Goal: Information Seeking & Learning: Learn about a topic

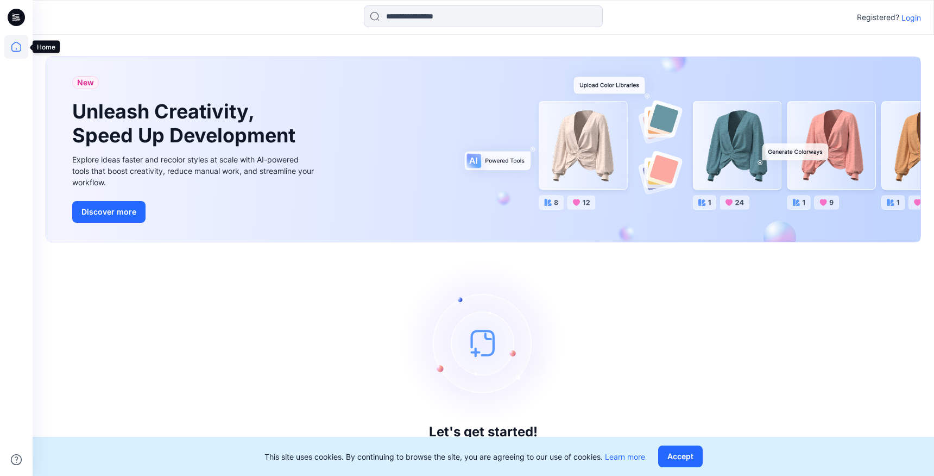
click at [20, 42] on icon at bounding box center [16, 47] width 24 height 24
click at [913, 16] on p "Login" at bounding box center [911, 17] width 20 height 11
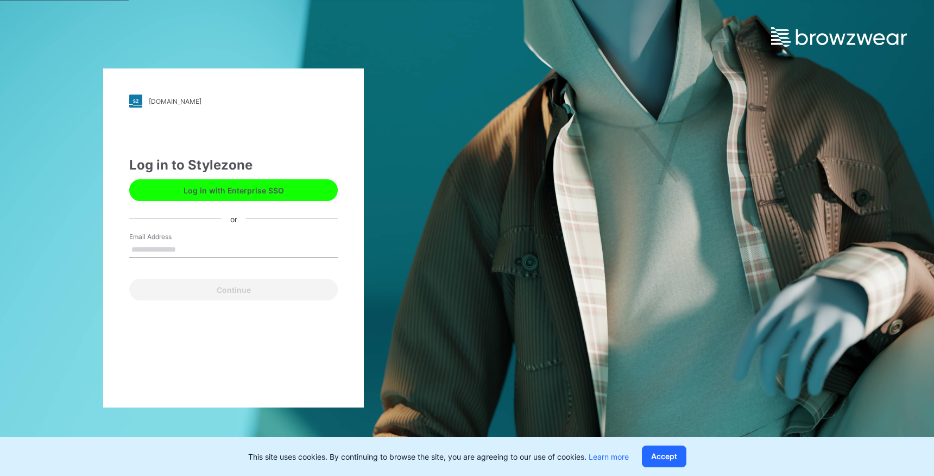
click at [278, 183] on button "Log in with Enterprise SSO" at bounding box center [233, 190] width 208 height 22
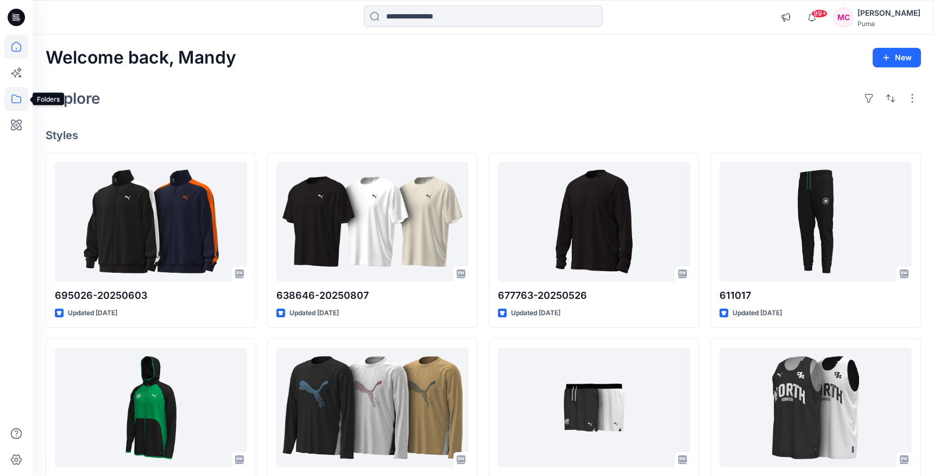
click at [16, 96] on icon at bounding box center [16, 99] width 24 height 24
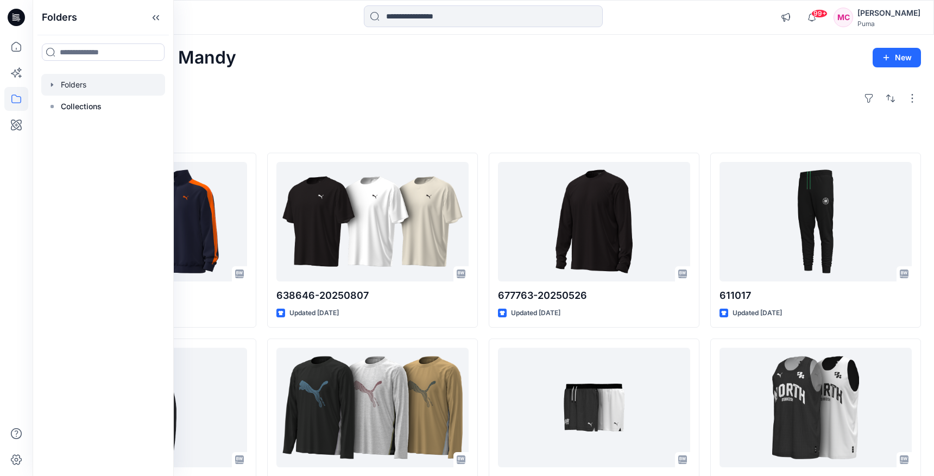
click at [53, 89] on div at bounding box center [103, 85] width 124 height 22
click at [94, 84] on div at bounding box center [103, 85] width 124 height 22
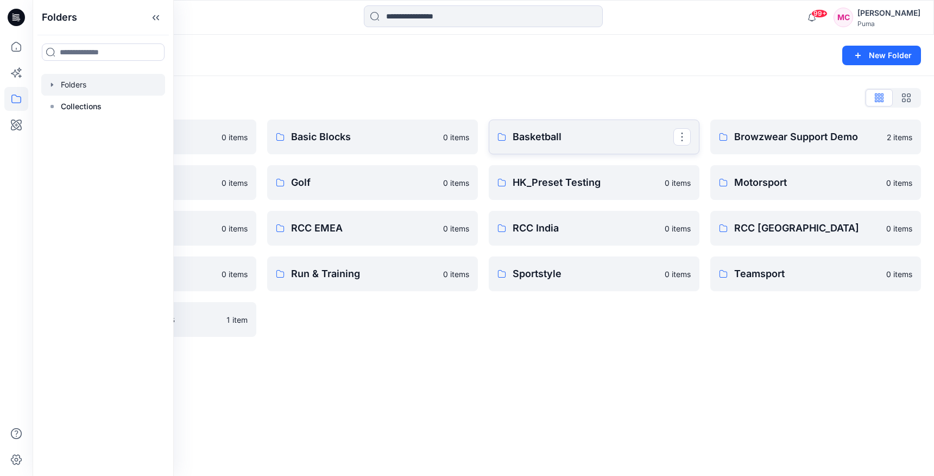
click at [528, 132] on p "Basketball" at bounding box center [593, 136] width 161 height 15
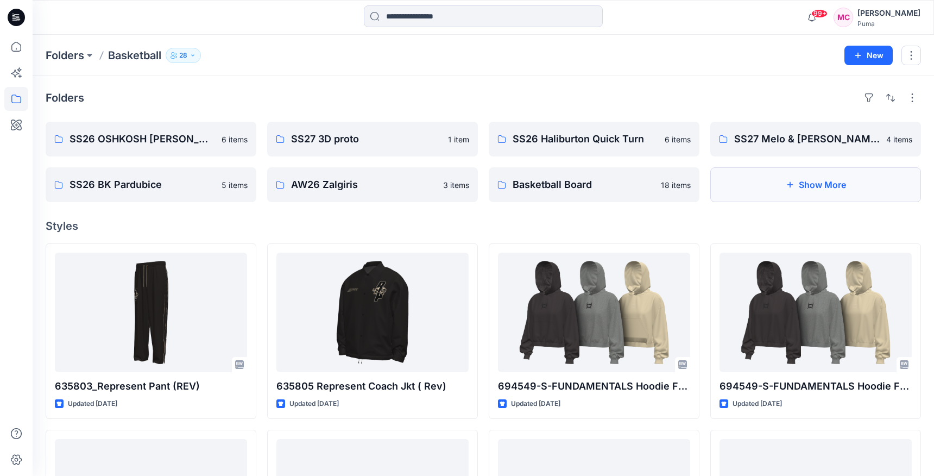
click at [773, 188] on button "Show More" at bounding box center [815, 184] width 211 height 35
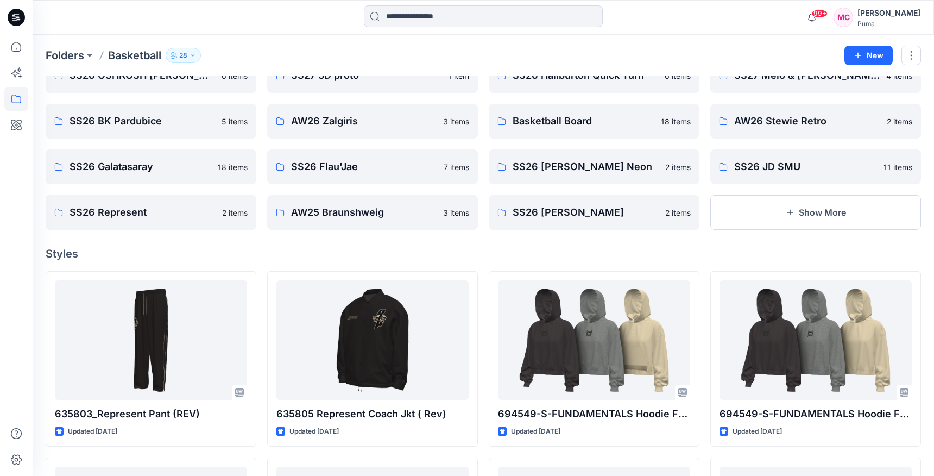
scroll to position [65, 0]
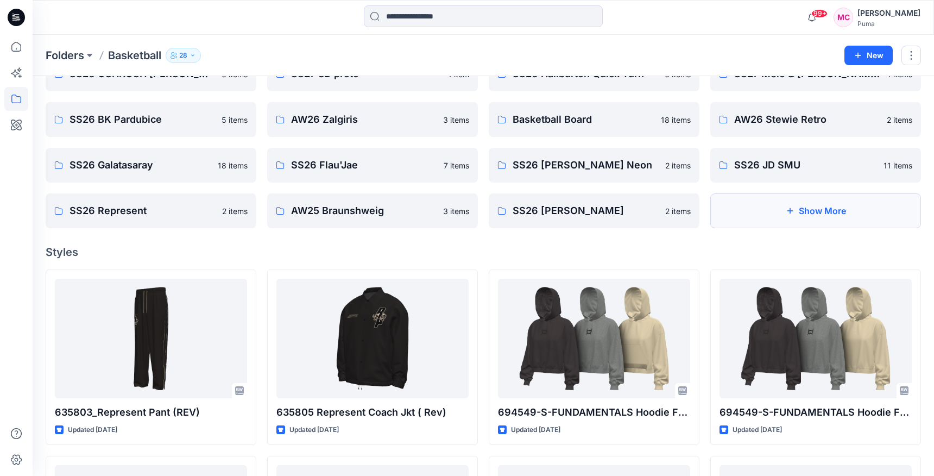
click at [789, 207] on icon "button" at bounding box center [790, 210] width 9 height 9
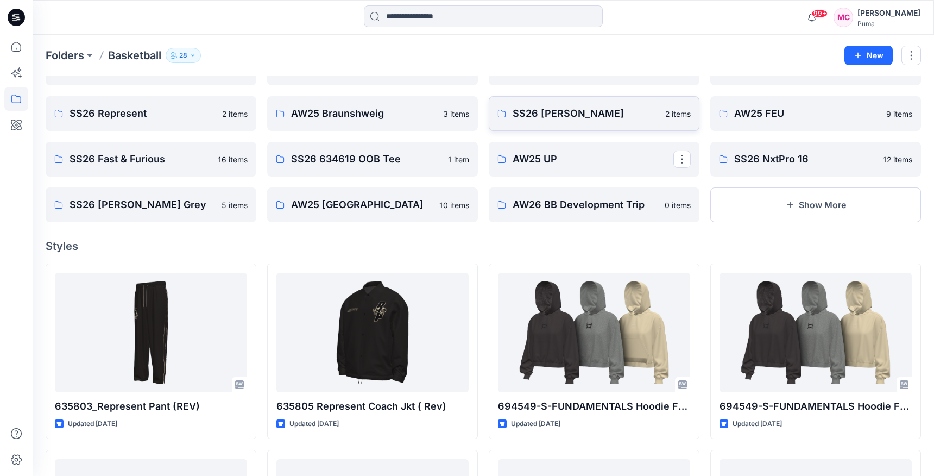
scroll to position [163, 0]
click at [592, 209] on p "AW26 BB Development Trip" at bounding box center [593, 204] width 161 height 15
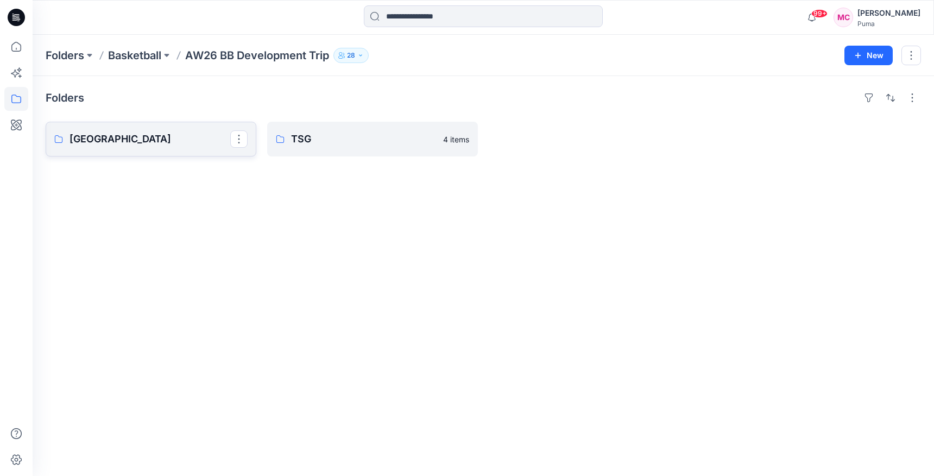
click at [158, 149] on link "Shenzhou" at bounding box center [151, 139] width 211 height 35
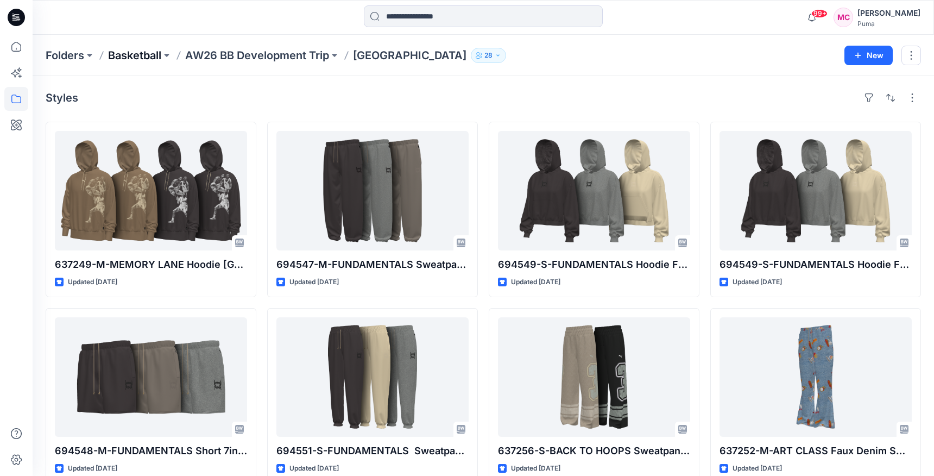
click at [143, 57] on p "Basketball" at bounding box center [134, 55] width 53 height 15
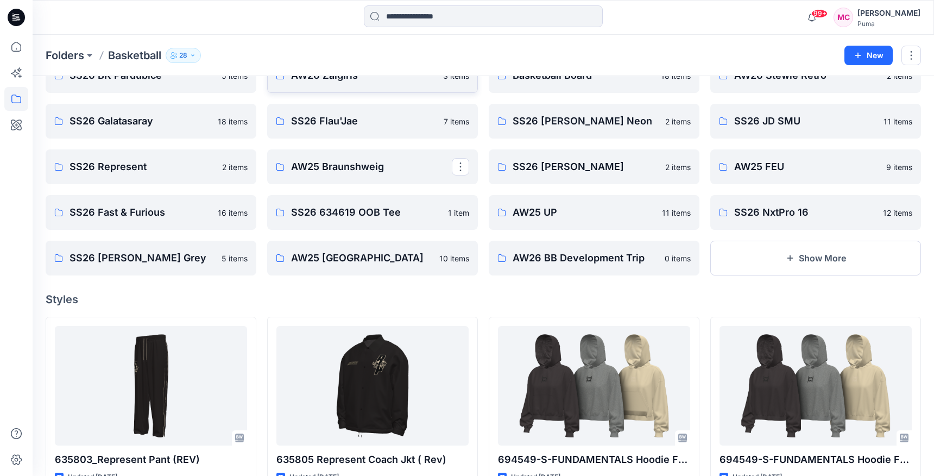
scroll to position [110, 0]
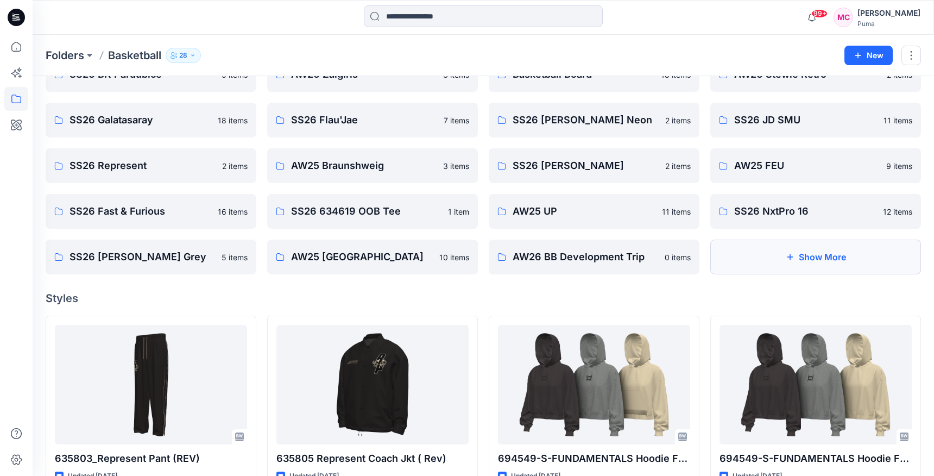
click at [793, 262] on button "Show More" at bounding box center [815, 256] width 211 height 35
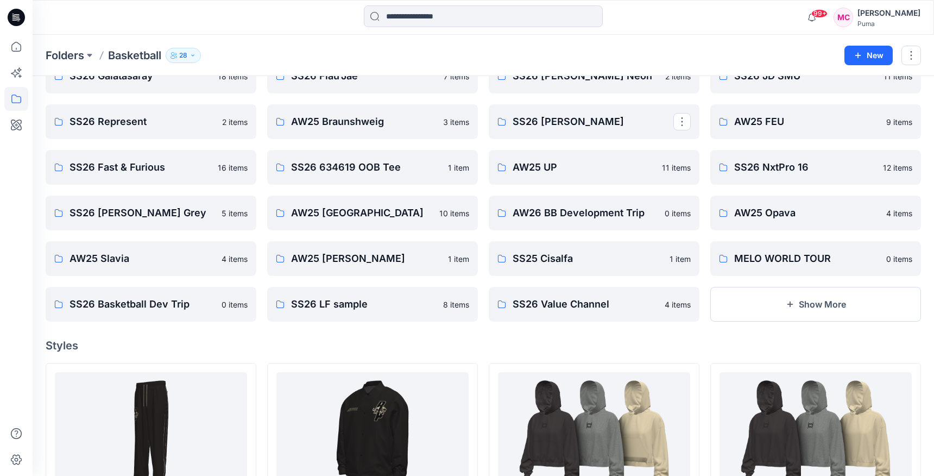
scroll to position [160, 0]
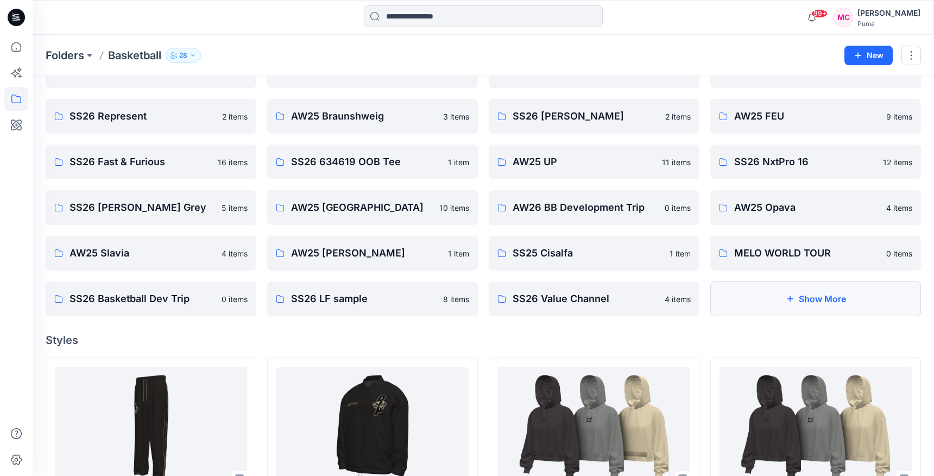
click at [760, 302] on button "Show More" at bounding box center [815, 298] width 211 height 35
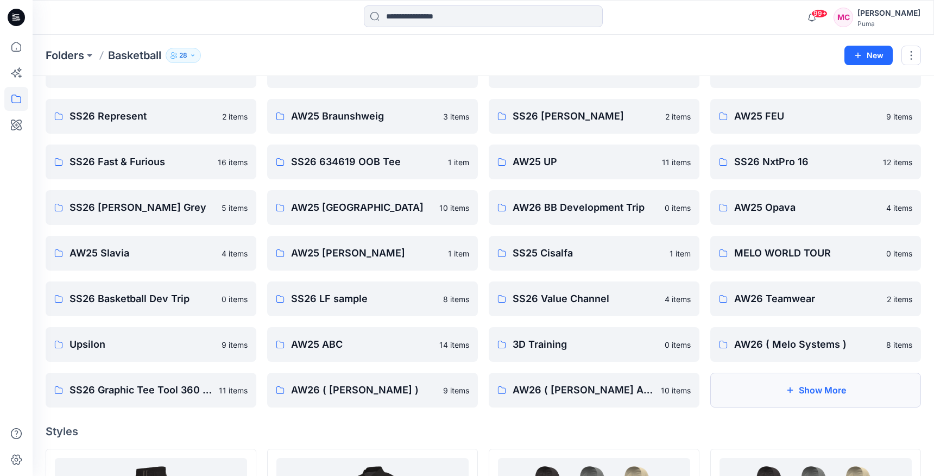
click at [746, 390] on button "Show More" at bounding box center [815, 389] width 211 height 35
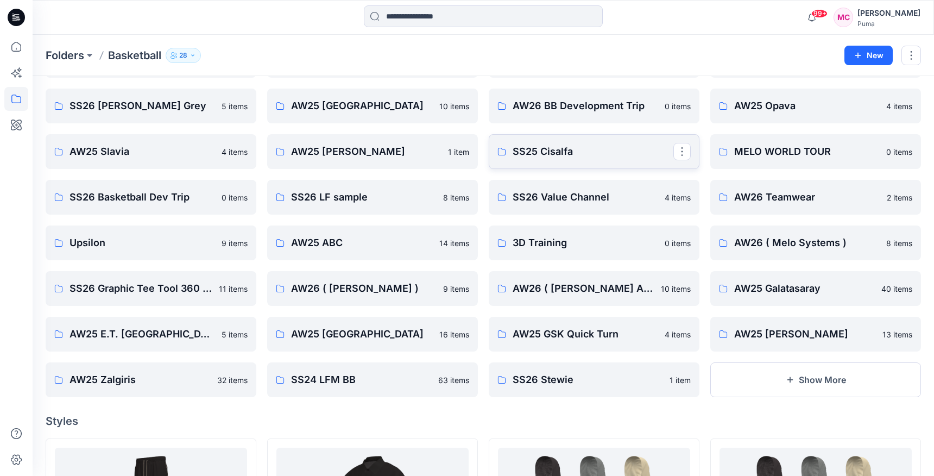
scroll to position [263, 0]
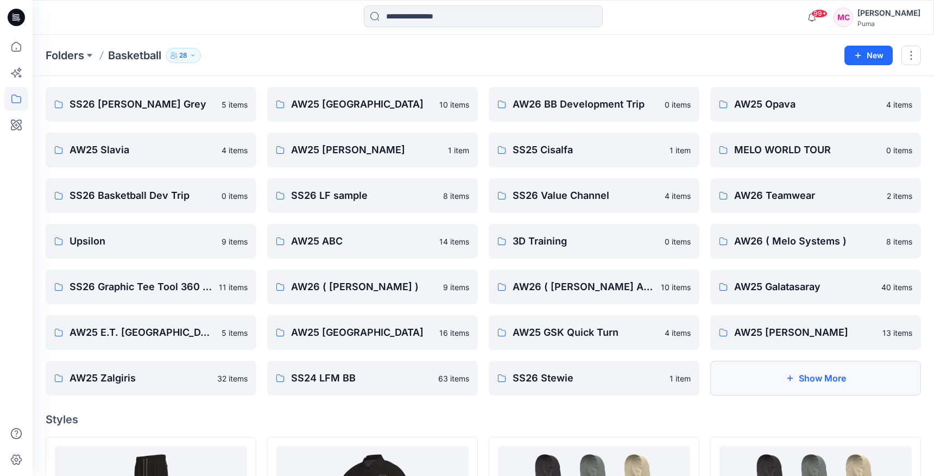
click at [735, 376] on button "Show More" at bounding box center [815, 377] width 211 height 35
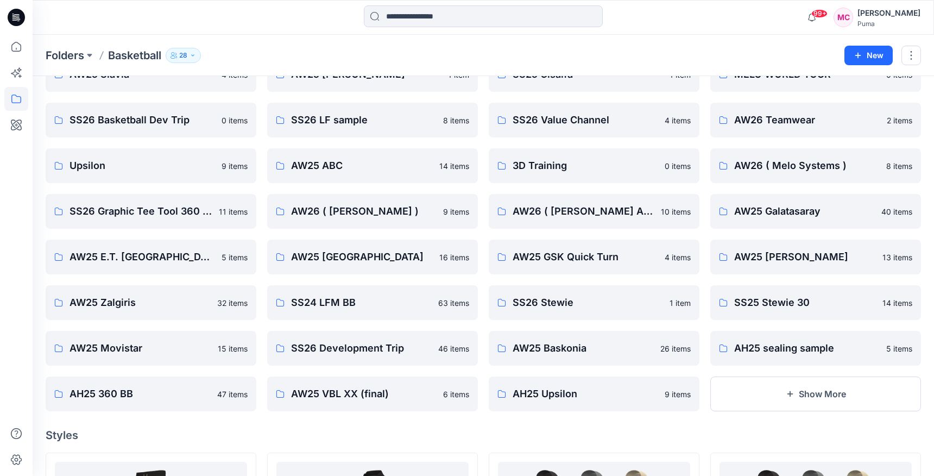
scroll to position [355, 0]
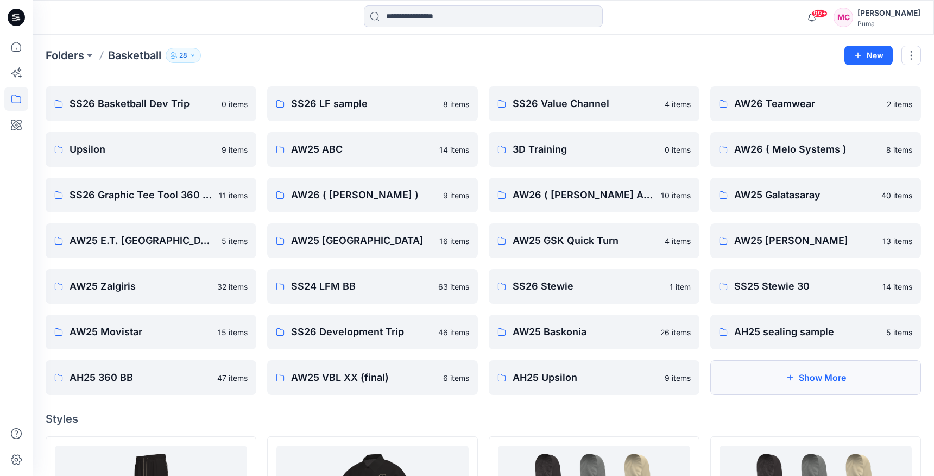
click at [783, 381] on button "Show More" at bounding box center [815, 377] width 211 height 35
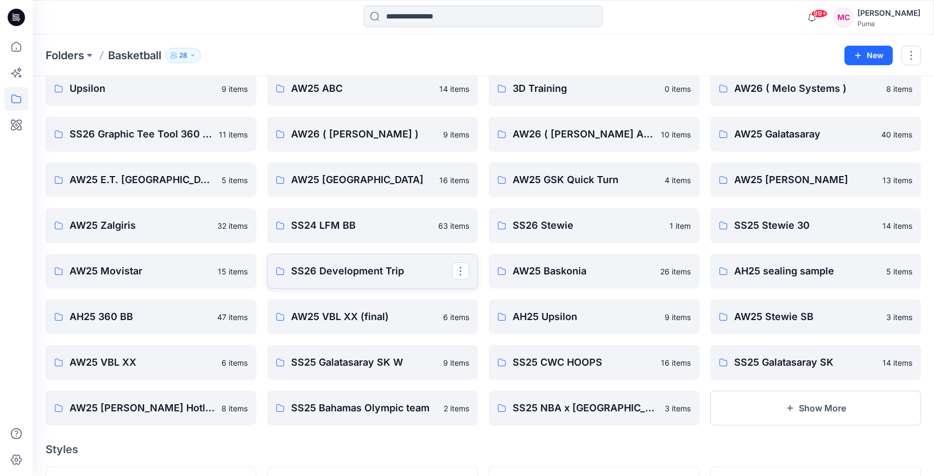
scroll to position [394, 0]
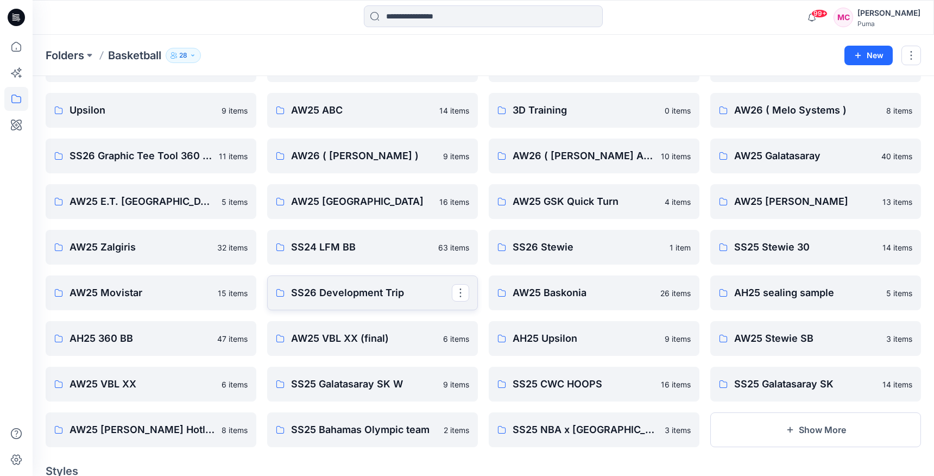
click at [385, 279] on link "SS26 Development Trip" at bounding box center [372, 292] width 211 height 35
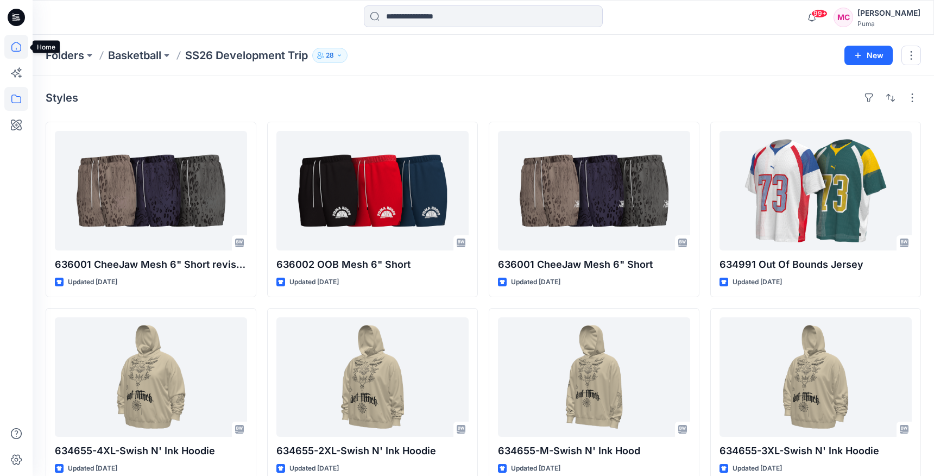
click at [12, 46] on icon at bounding box center [16, 47] width 24 height 24
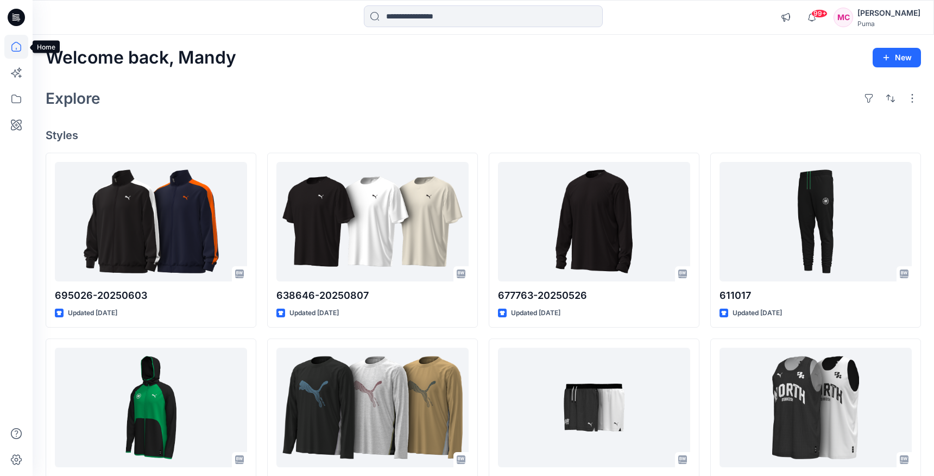
click at [16, 45] on icon at bounding box center [16, 47] width 24 height 24
click at [22, 113] on icon at bounding box center [16, 125] width 24 height 24
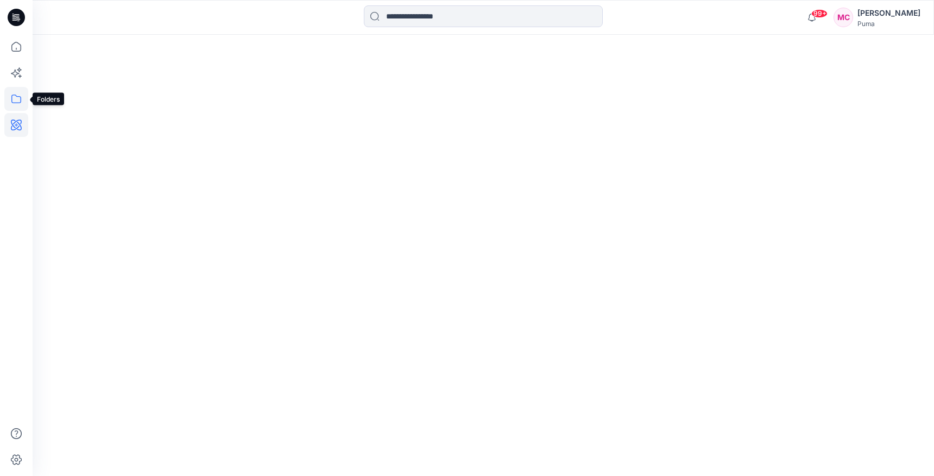
click at [18, 93] on icon at bounding box center [16, 99] width 24 height 24
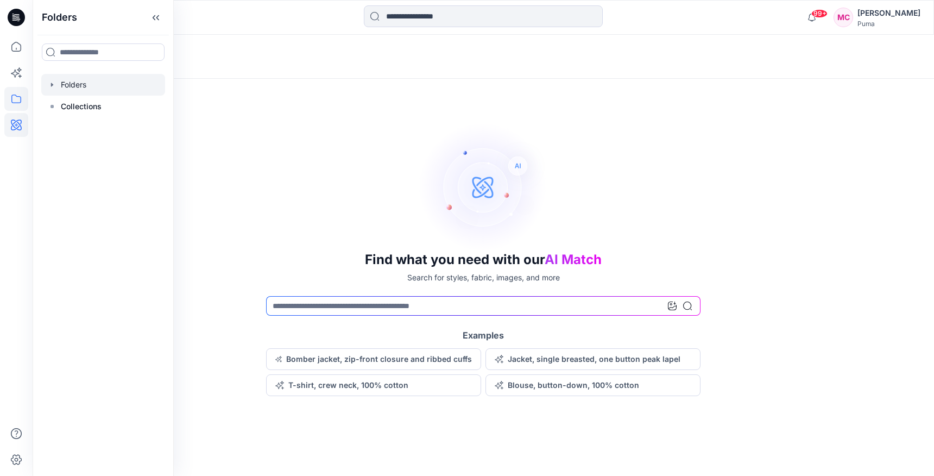
click at [56, 84] on div at bounding box center [103, 85] width 124 height 22
click at [67, 85] on div at bounding box center [103, 85] width 124 height 22
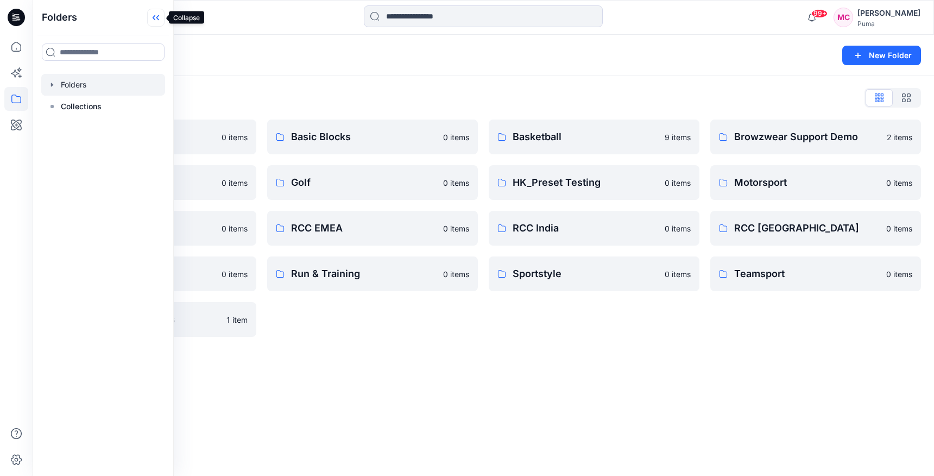
click at [160, 15] on icon at bounding box center [155, 18] width 17 height 18
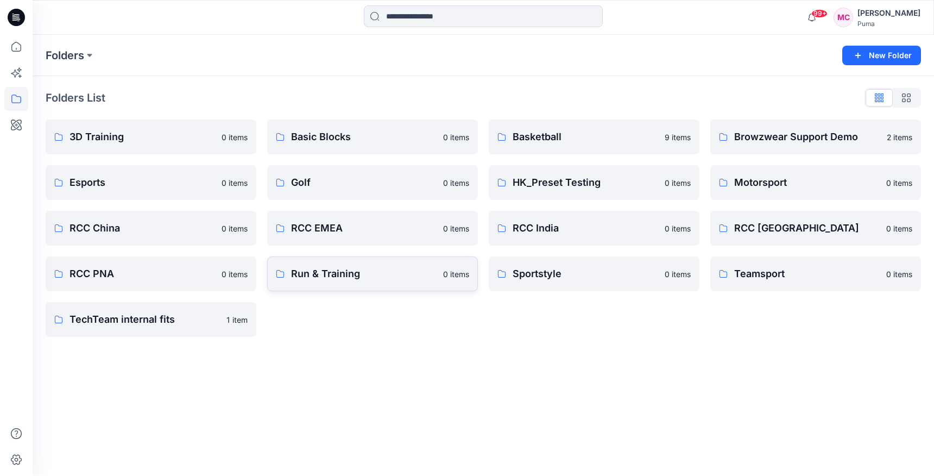
click at [397, 283] on link "Run & Training 0 items" at bounding box center [372, 273] width 211 height 35
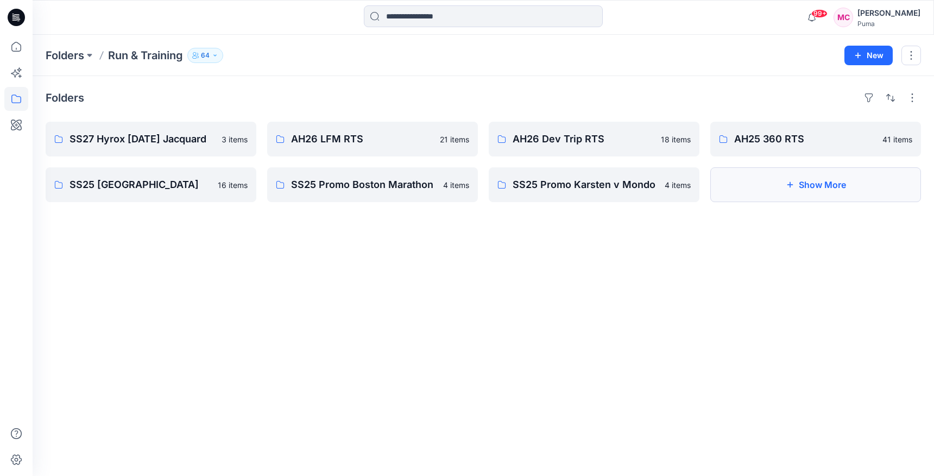
click at [769, 174] on button "Show More" at bounding box center [815, 184] width 211 height 35
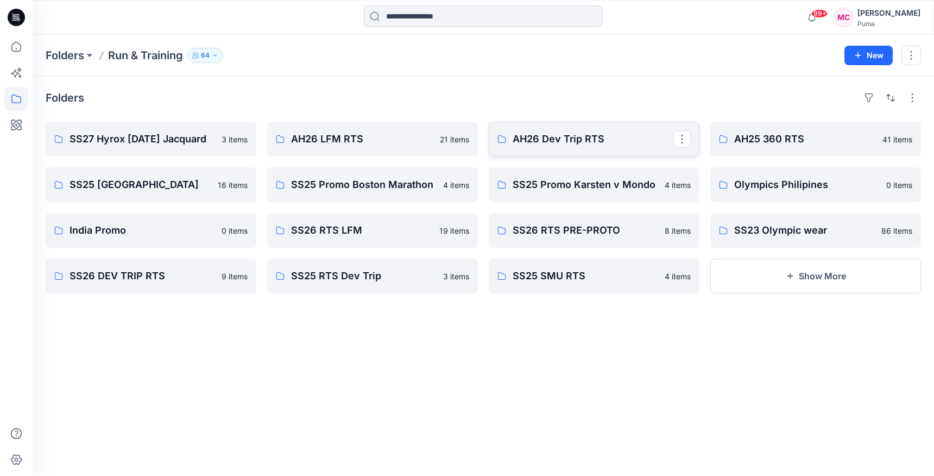
click at [585, 144] on p "AH26 Dev Trip RTS" at bounding box center [593, 138] width 161 height 15
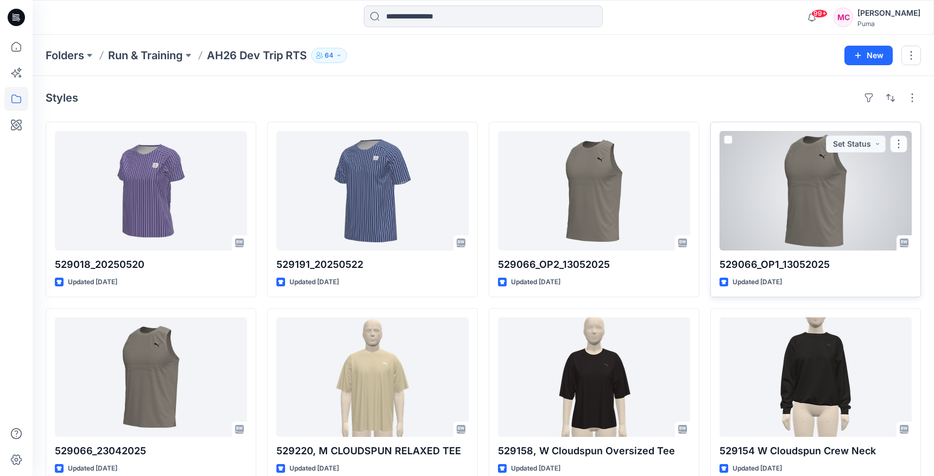
click at [754, 190] on div at bounding box center [815, 190] width 192 height 119
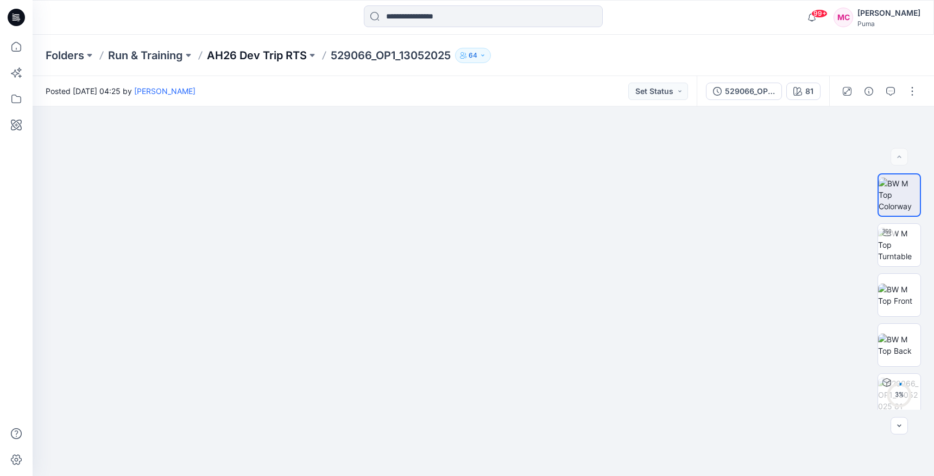
click at [281, 48] on p "AH26 Dev Trip RTS" at bounding box center [257, 55] width 100 height 15
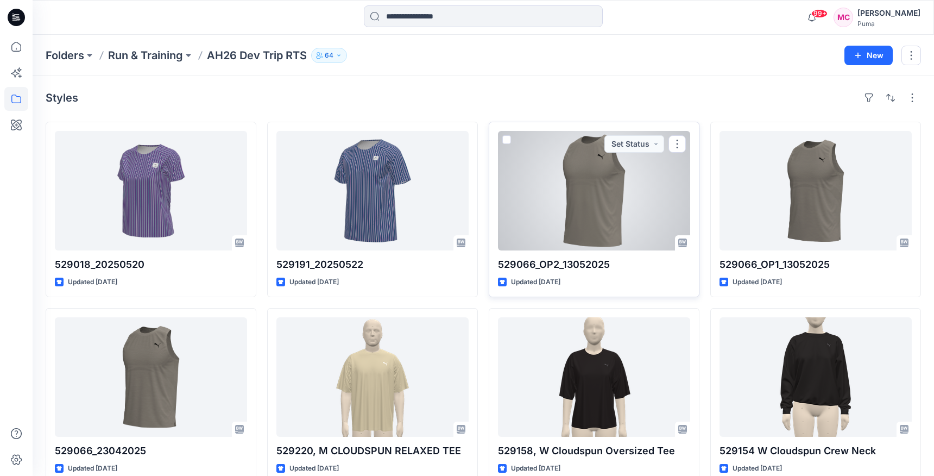
click at [565, 182] on div at bounding box center [594, 190] width 192 height 119
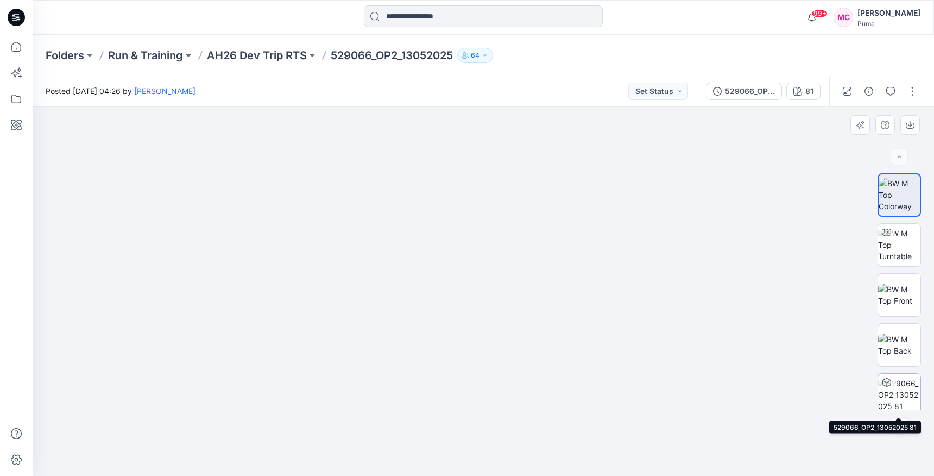
click at [902, 397] on img at bounding box center [899, 394] width 42 height 34
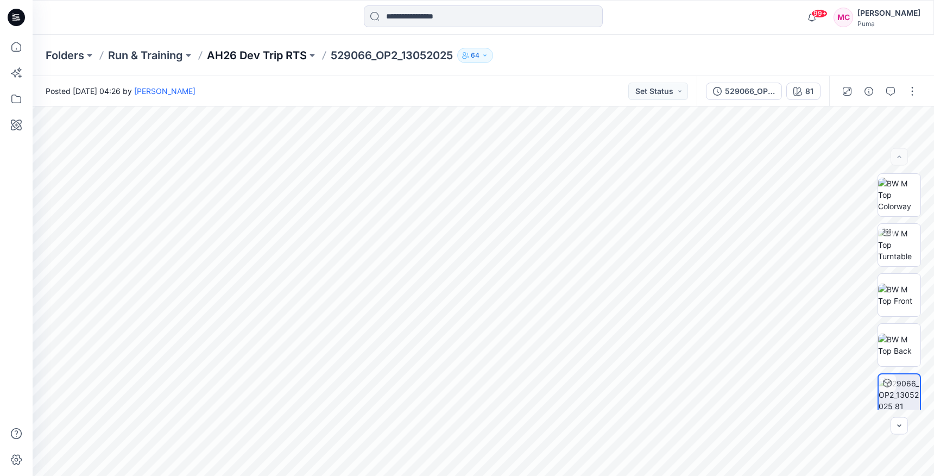
click at [289, 50] on p "AH26 Dev Trip RTS" at bounding box center [257, 55] width 100 height 15
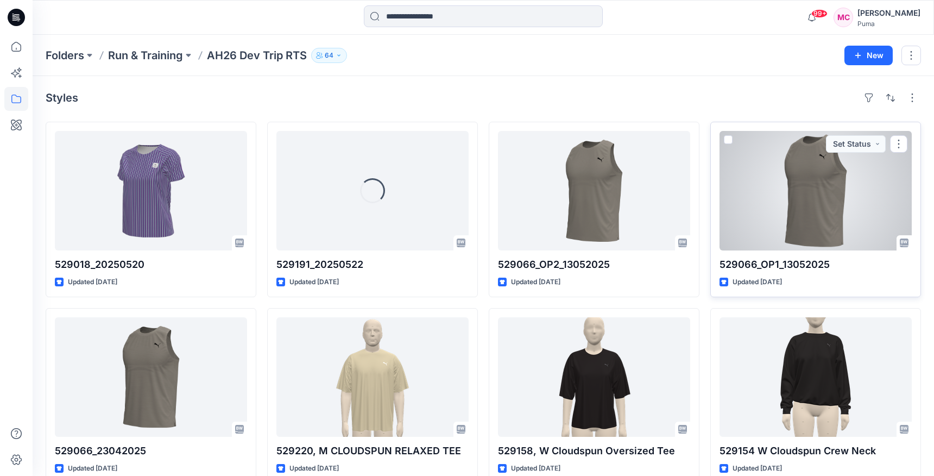
click at [811, 224] on div at bounding box center [815, 190] width 192 height 119
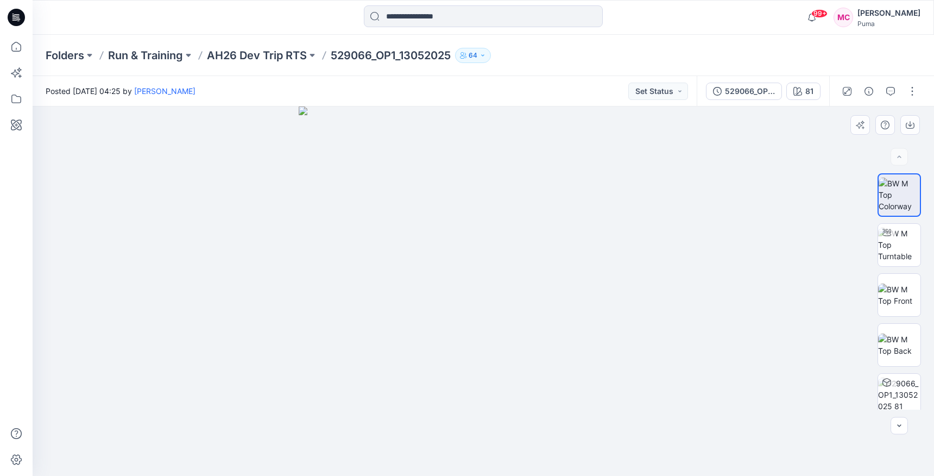
drag, startPoint x: 515, startPoint y: 311, endPoint x: 446, endPoint y: 305, distance: 69.2
click at [446, 306] on img at bounding box center [483, 290] width 369 height 369
click at [908, 384] on img at bounding box center [899, 394] width 42 height 34
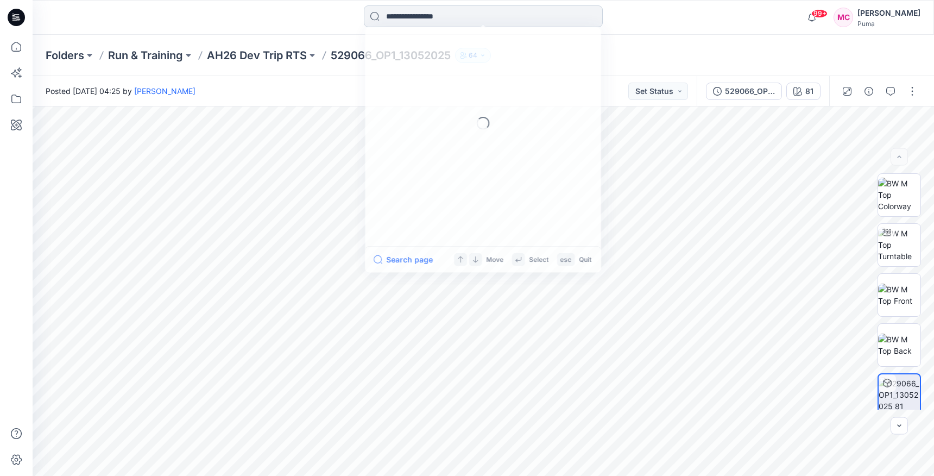
click at [421, 23] on input at bounding box center [483, 16] width 239 height 22
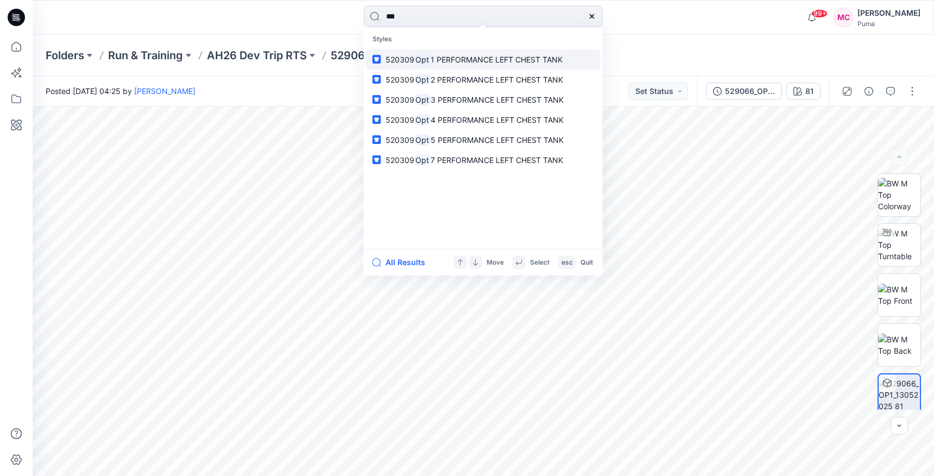
type input "***"
click at [485, 63] on span "1 PERFORMANCE LEFT CHEST TANK" at bounding box center [497, 59] width 132 height 9
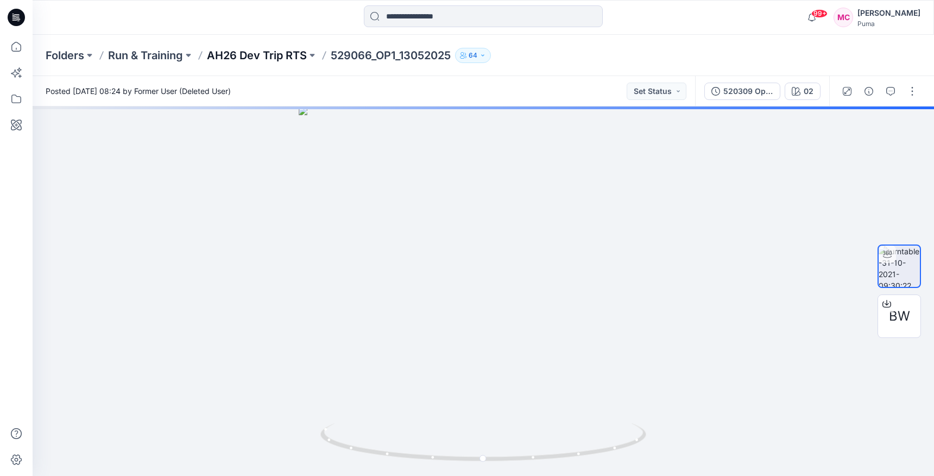
click at [276, 56] on p "AH26 Dev Trip RTS" at bounding box center [257, 55] width 100 height 15
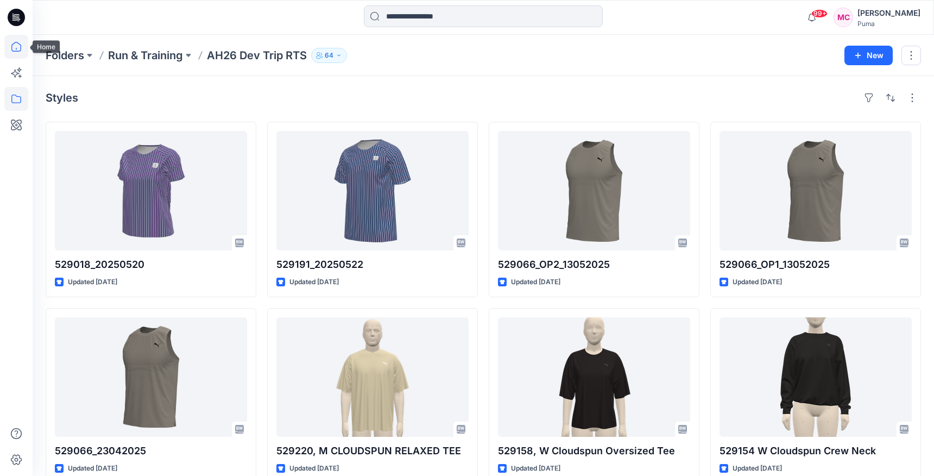
click at [18, 47] on icon at bounding box center [16, 47] width 24 height 24
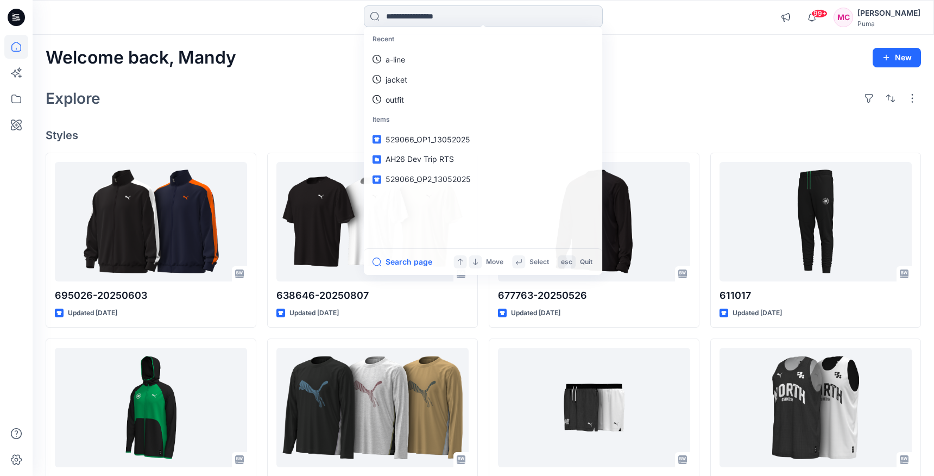
click at [423, 19] on input at bounding box center [483, 16] width 239 height 22
type input "***"
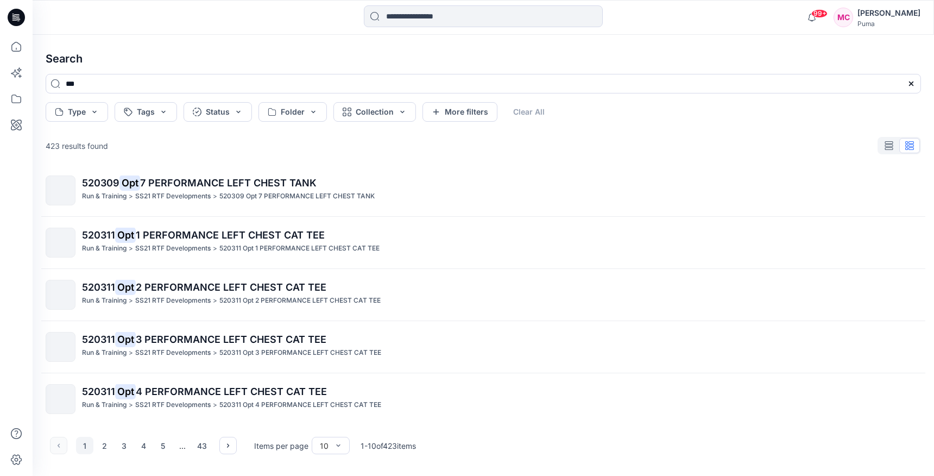
scroll to position [267, 0]
click at [226, 438] on button "button" at bounding box center [227, 444] width 17 height 17
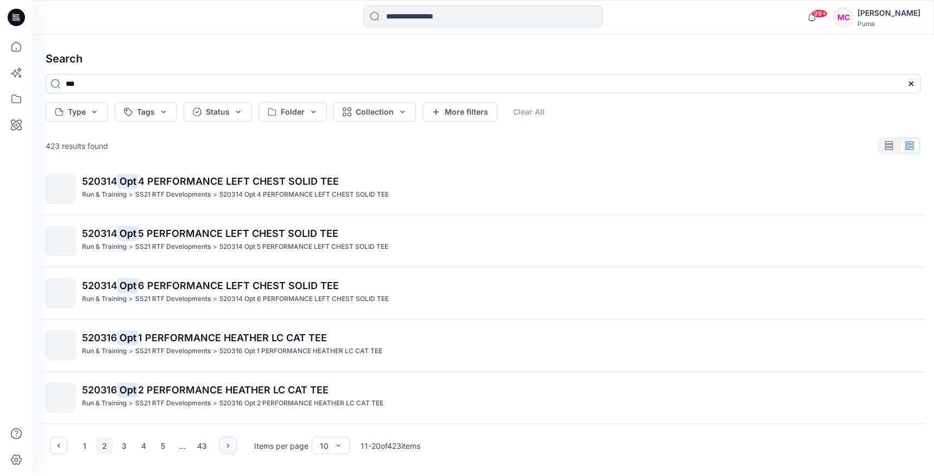
click at [226, 443] on icon "button" at bounding box center [228, 445] width 9 height 9
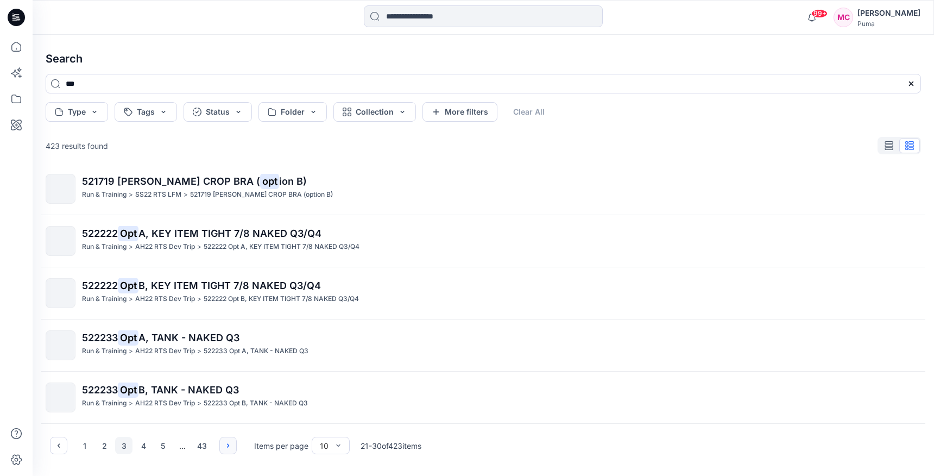
click at [224, 442] on icon "button" at bounding box center [228, 445] width 9 height 9
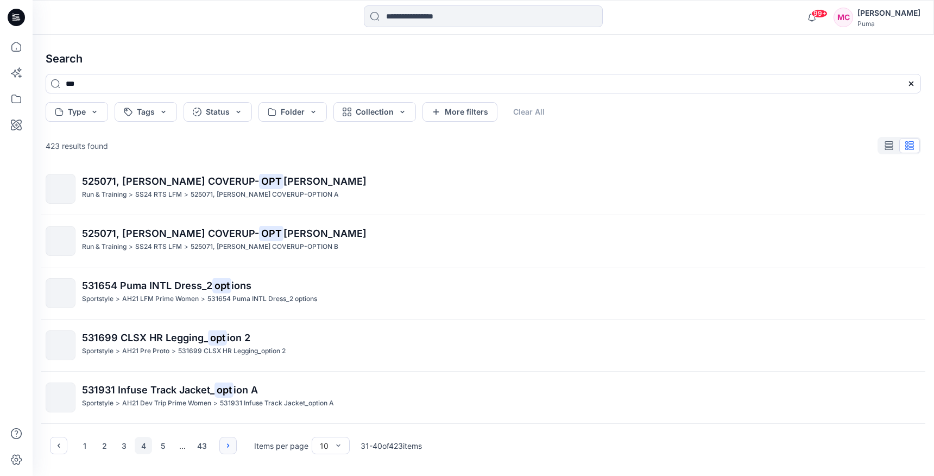
click at [227, 446] on icon "button" at bounding box center [228, 445] width 9 height 9
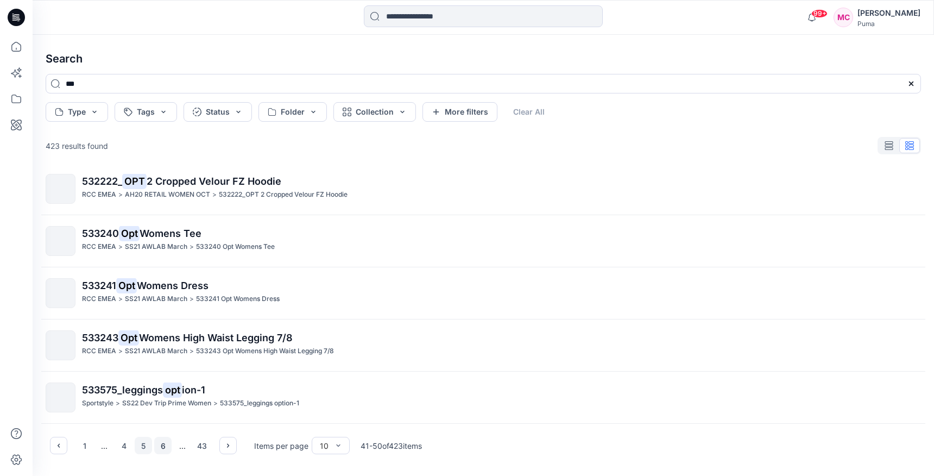
click at [161, 444] on button "6" at bounding box center [162, 444] width 17 height 17
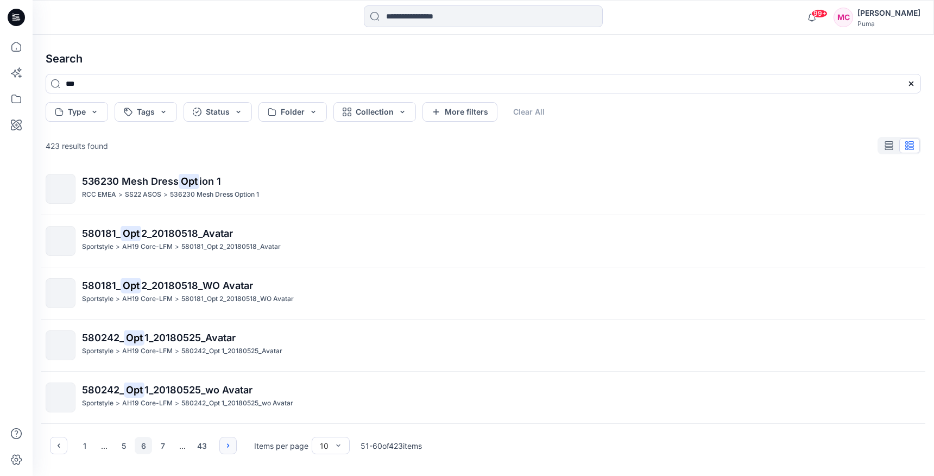
click at [226, 453] on button "button" at bounding box center [227, 444] width 17 height 17
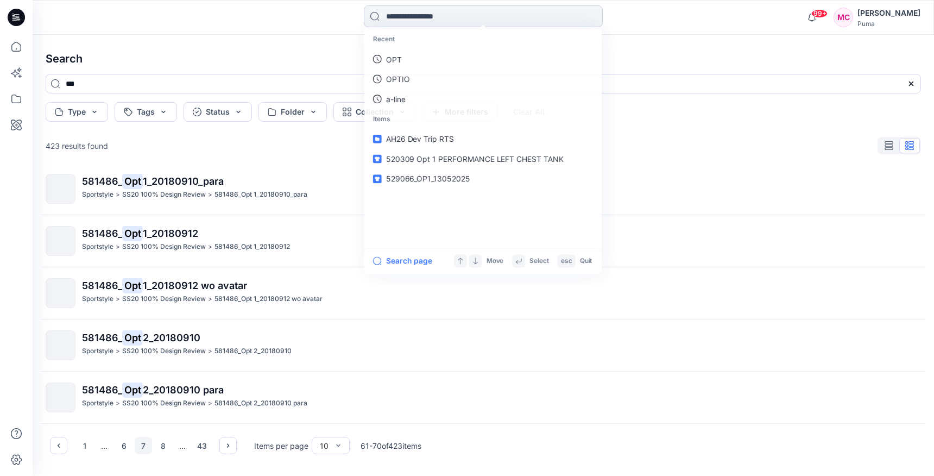
click at [460, 17] on input at bounding box center [483, 16] width 239 height 22
type input "******"
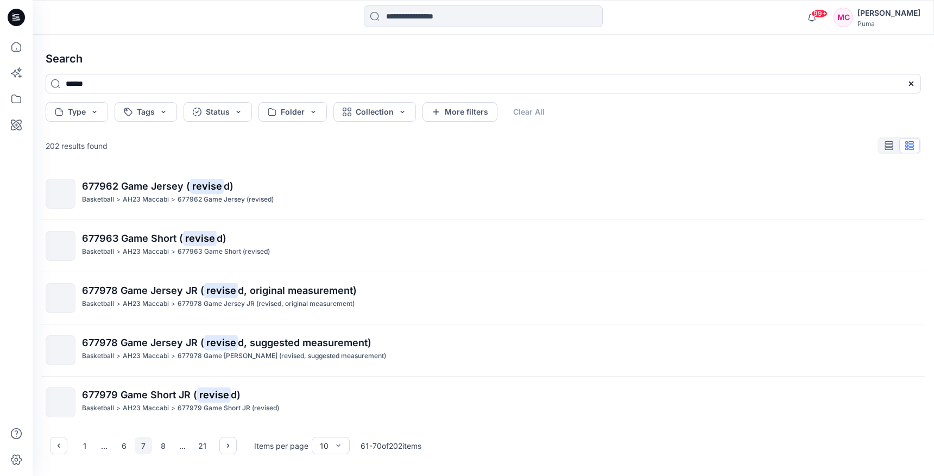
scroll to position [0, 0]
click at [89, 439] on button "1" at bounding box center [84, 444] width 17 height 17
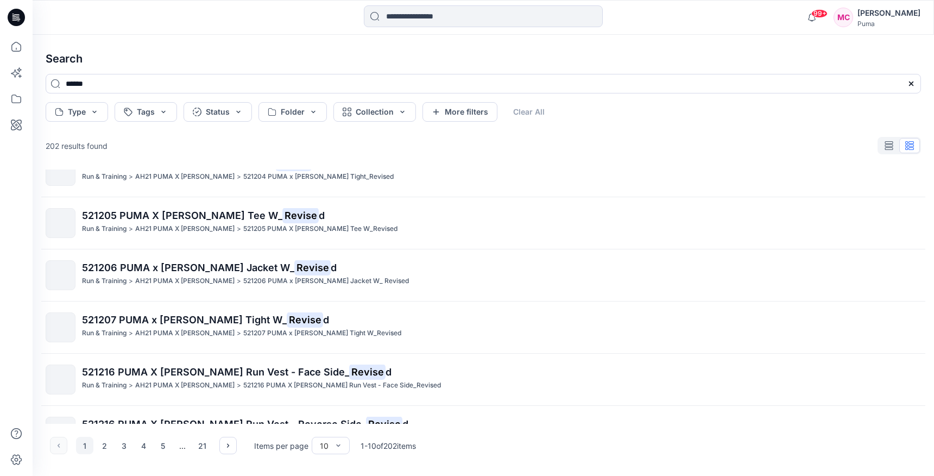
scroll to position [267, 0]
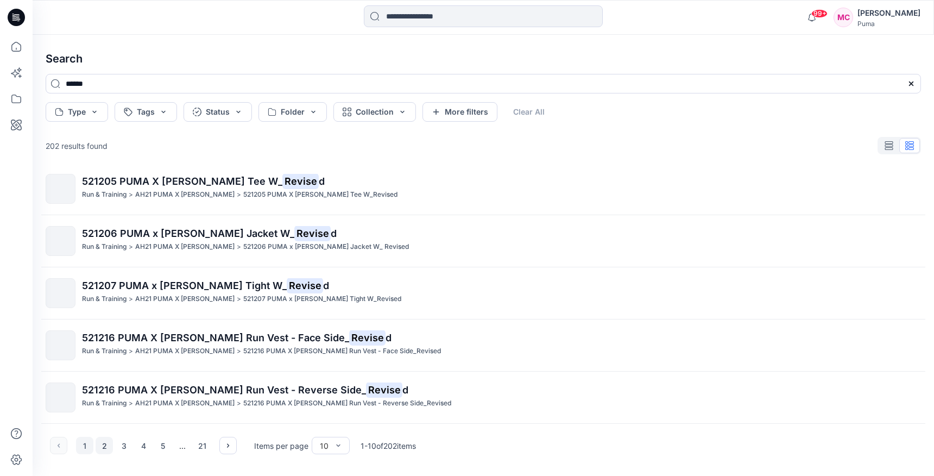
click at [97, 448] on button "2" at bounding box center [104, 444] width 17 height 17
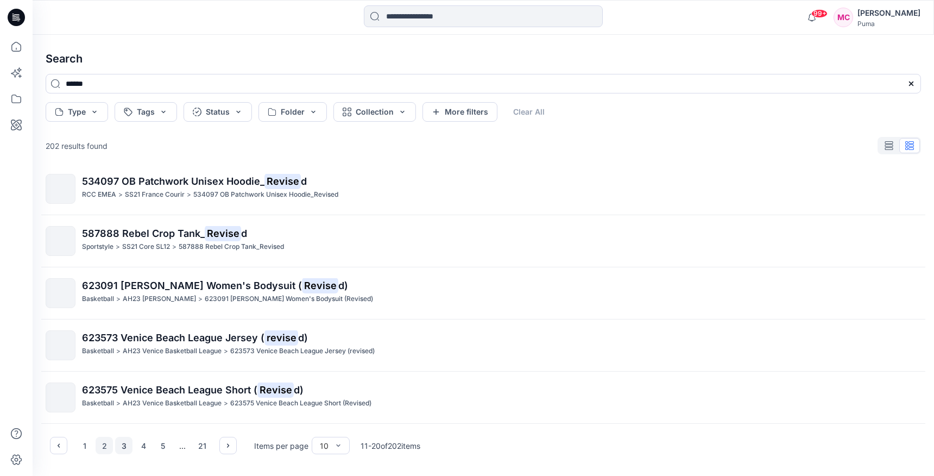
click at [119, 450] on button "3" at bounding box center [123, 444] width 17 height 17
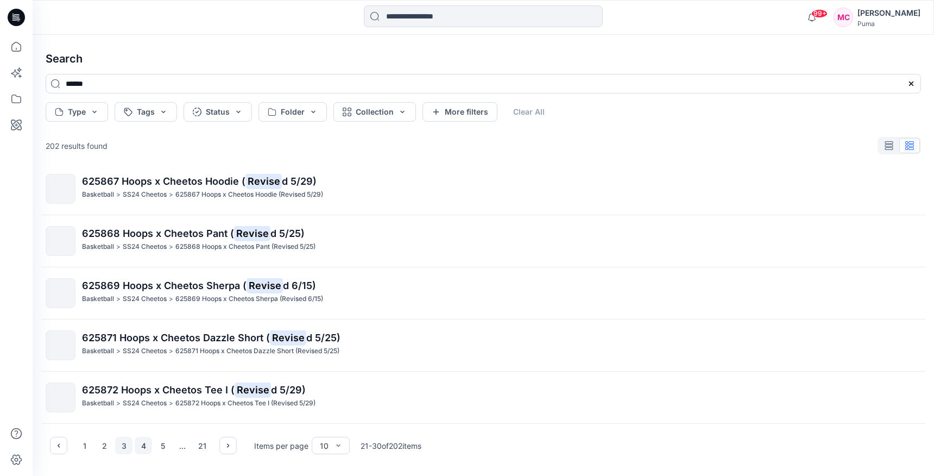
click at [142, 445] on button "4" at bounding box center [143, 444] width 17 height 17
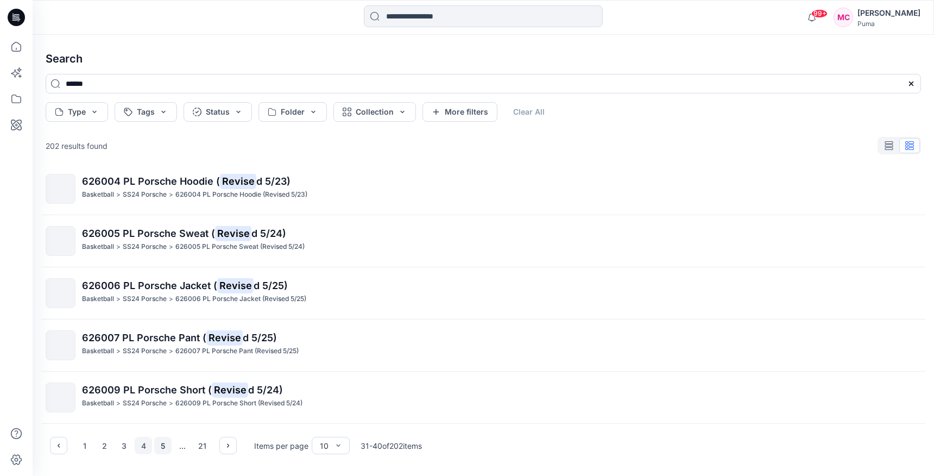
click at [157, 447] on button "5" at bounding box center [162, 444] width 17 height 17
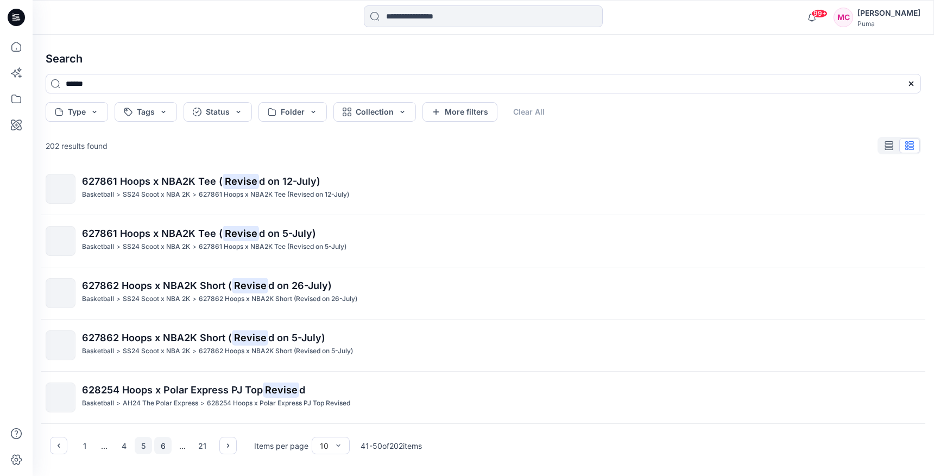
click at [163, 447] on button "6" at bounding box center [162, 444] width 17 height 17
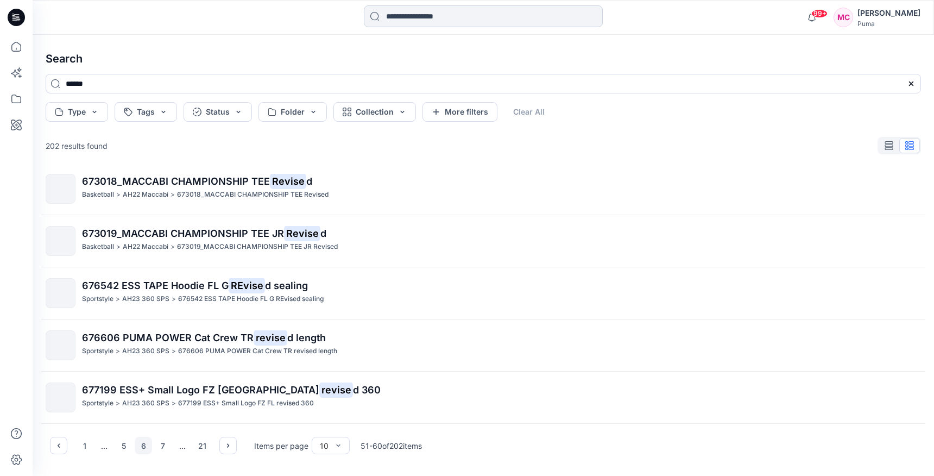
click at [408, 11] on input at bounding box center [483, 16] width 239 height 22
type input "******"
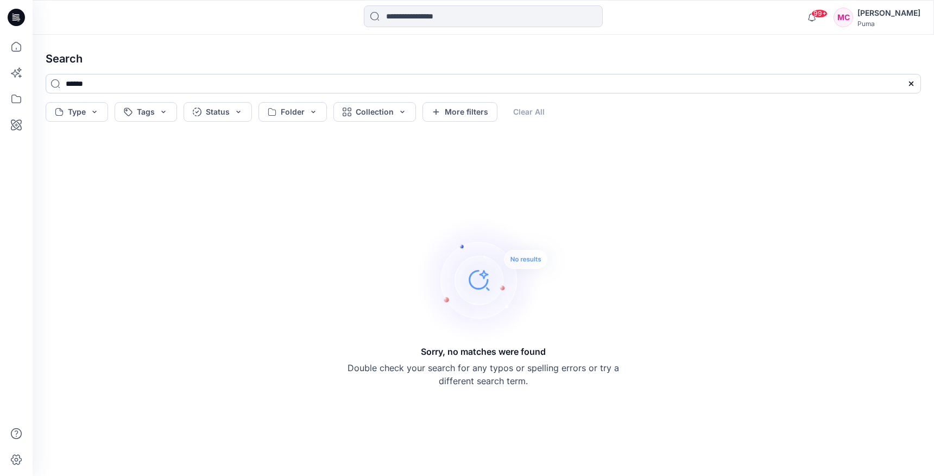
click at [131, 81] on input "******" at bounding box center [483, 84] width 875 height 20
drag, startPoint x: 150, startPoint y: 88, endPoint x: 48, endPoint y: 85, distance: 102.7
click at [48, 88] on input "******" at bounding box center [483, 84] width 875 height 20
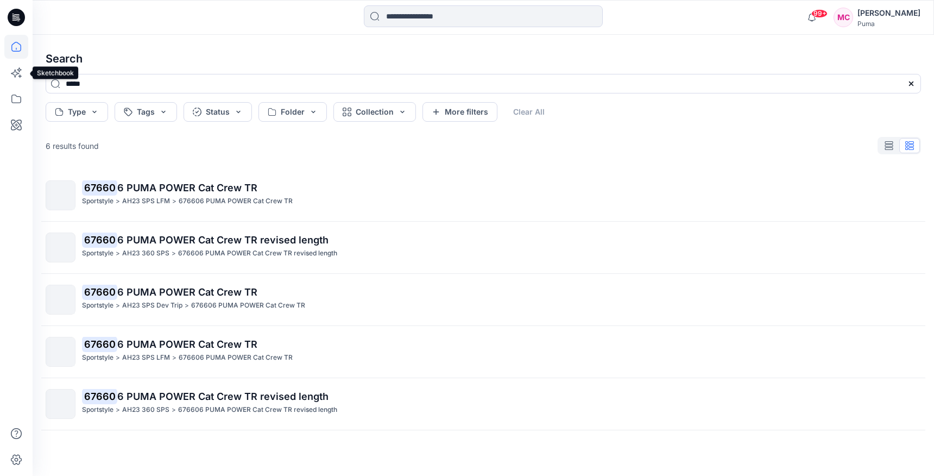
type input "*****"
click at [13, 39] on icon at bounding box center [16, 47] width 24 height 24
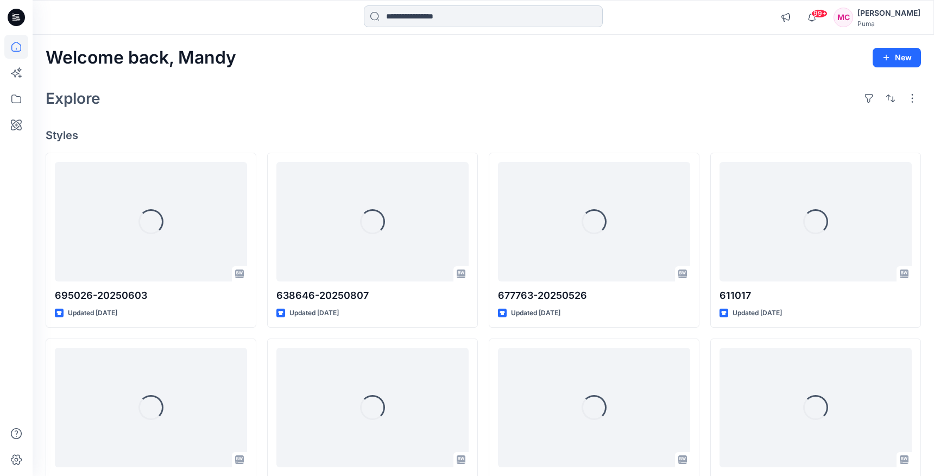
click at [450, 8] on input at bounding box center [483, 16] width 239 height 22
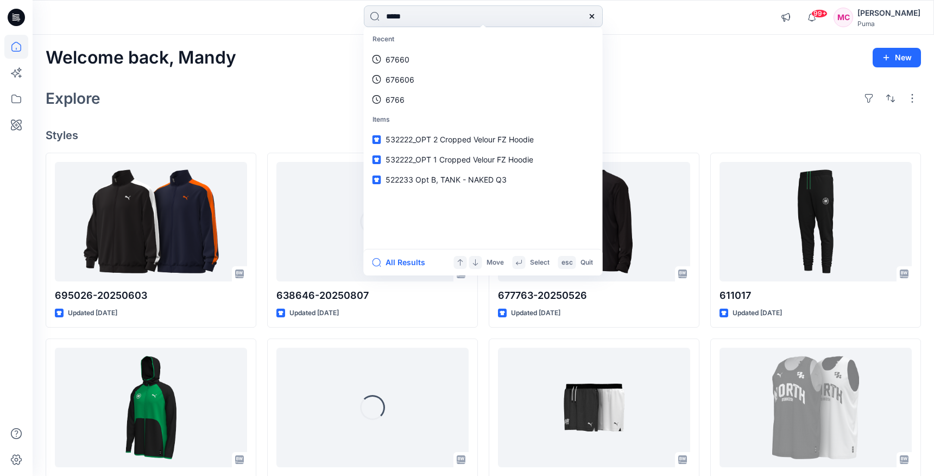
type input "******"
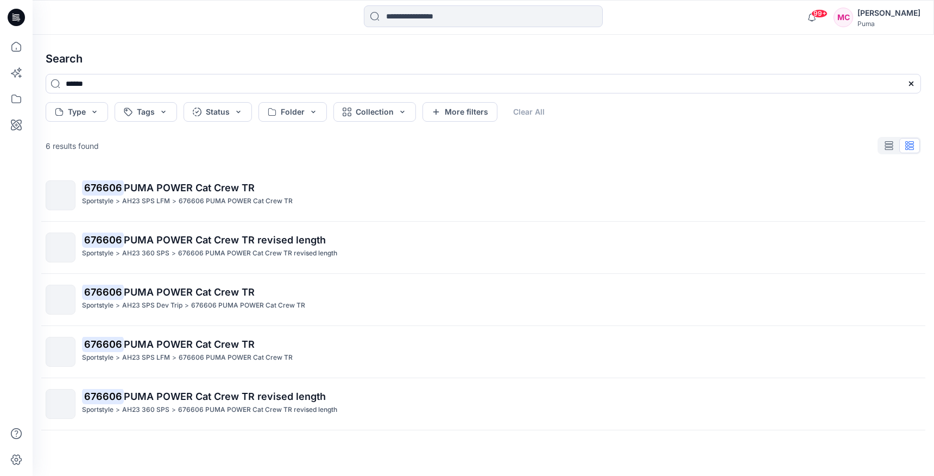
scroll to position [41, 0]
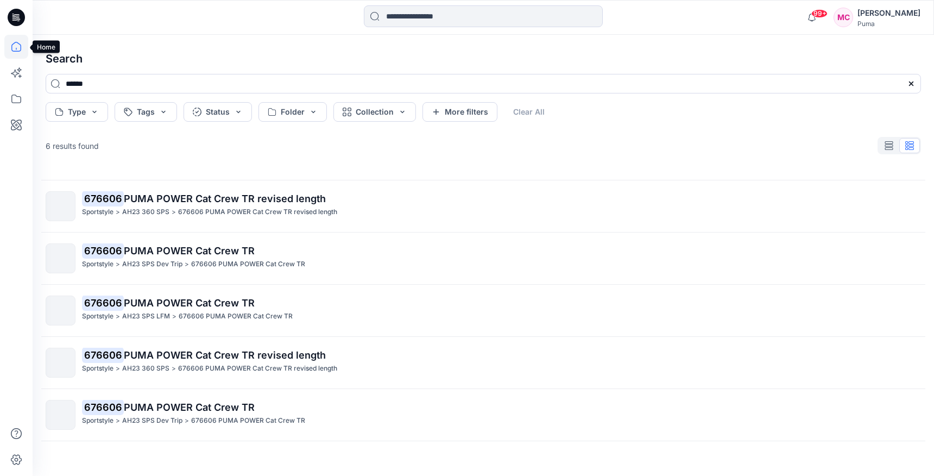
click at [16, 55] on icon at bounding box center [16, 47] width 24 height 24
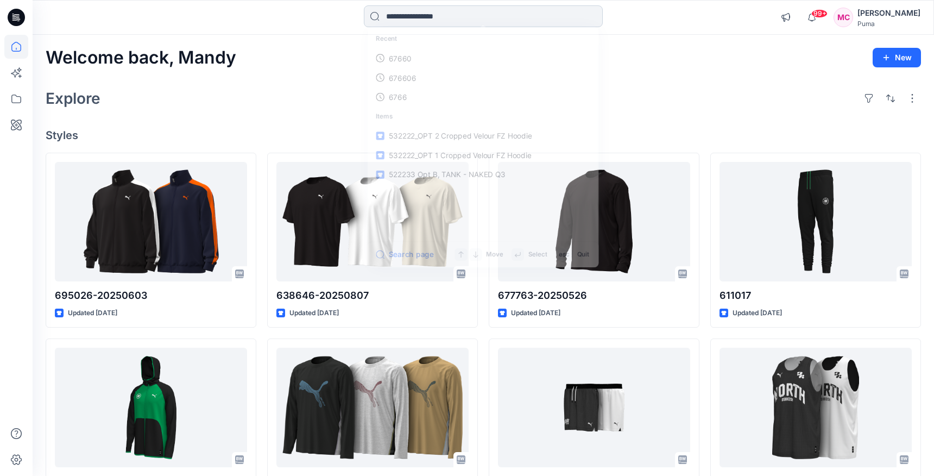
click at [440, 19] on input at bounding box center [483, 16] width 239 height 22
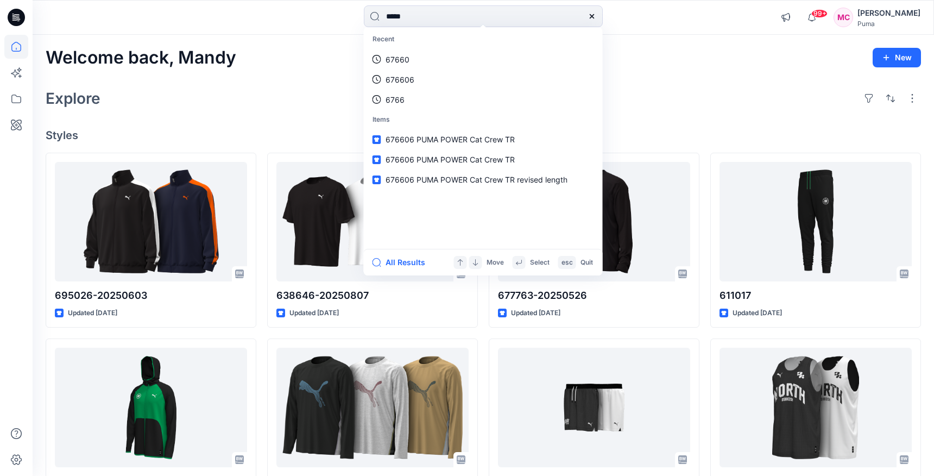
type input "******"
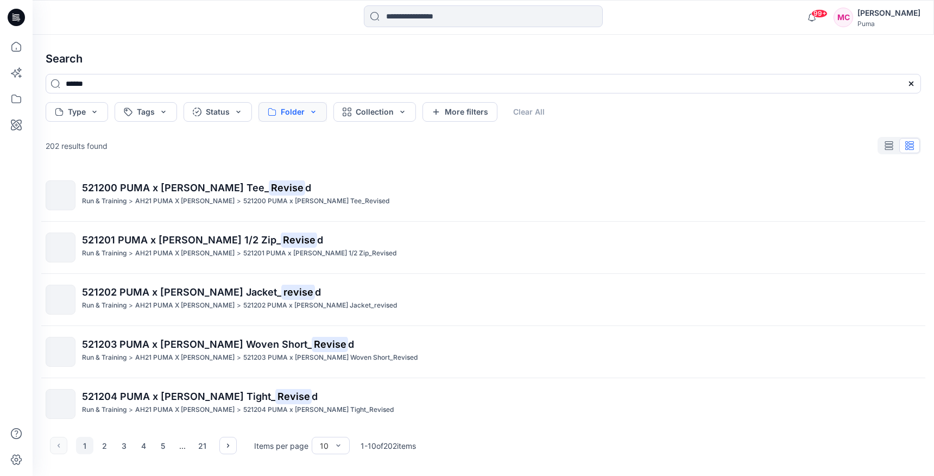
click at [313, 115] on button "Folder" at bounding box center [292, 112] width 68 height 20
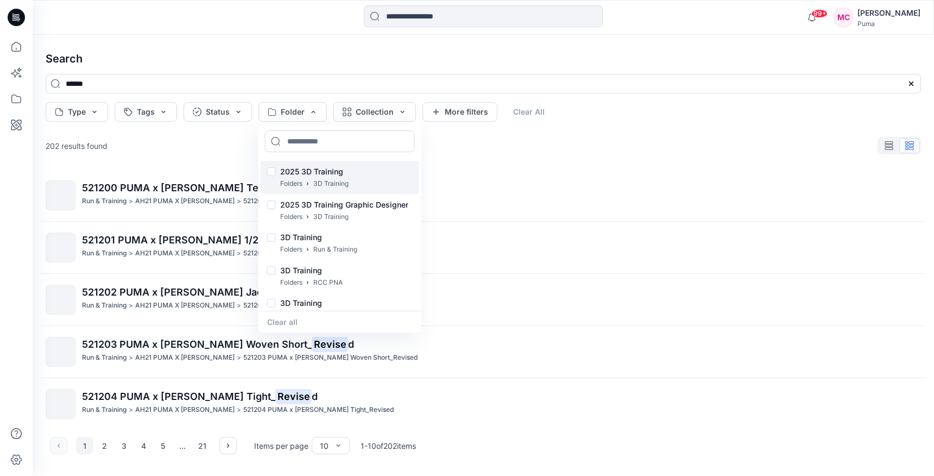
click at [384, 182] on div "2025 3D Training Folders 3D Training" at bounding box center [340, 177] width 159 height 33
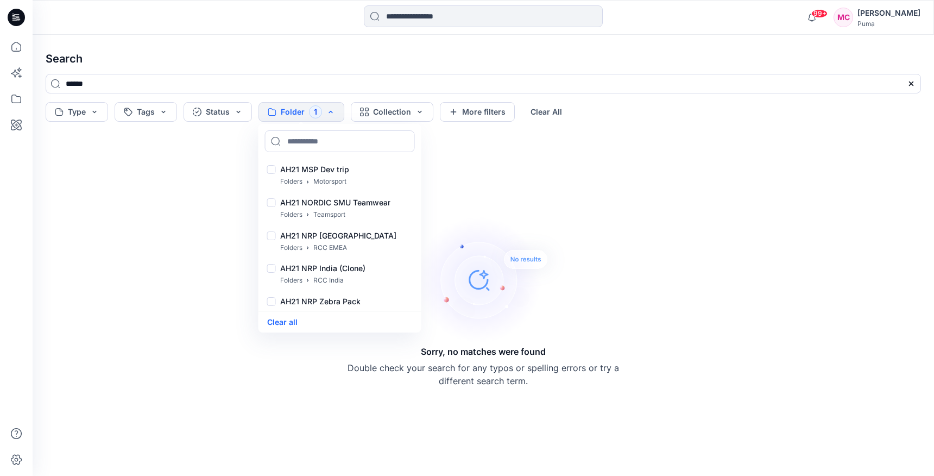
scroll to position [2634, 0]
click at [403, 17] on input at bounding box center [483, 16] width 239 height 22
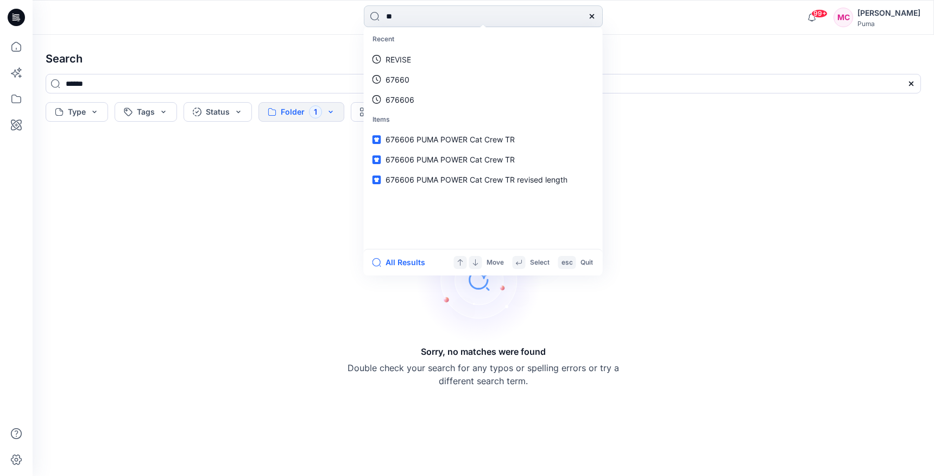
type input "*"
type input "******"
click at [320, 110] on button "Folder 1" at bounding box center [301, 112] width 86 height 20
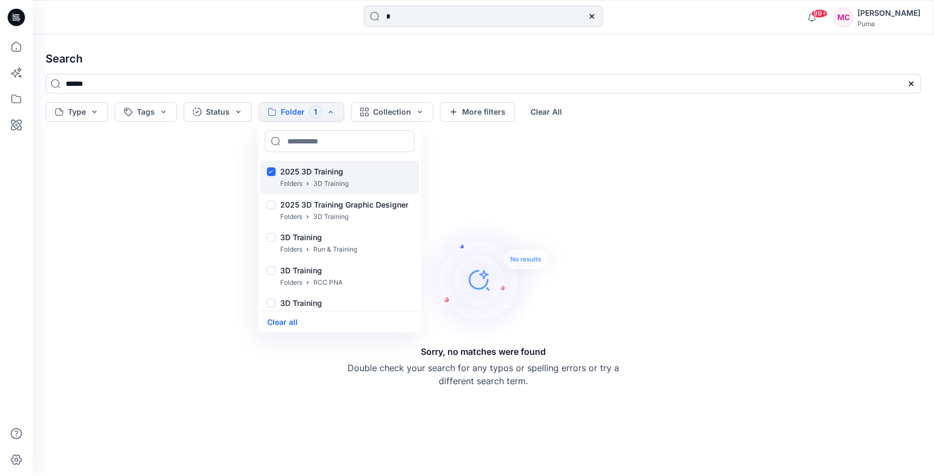
click at [265, 168] on div "2025 3D Training Folders 3D Training" at bounding box center [340, 177] width 159 height 33
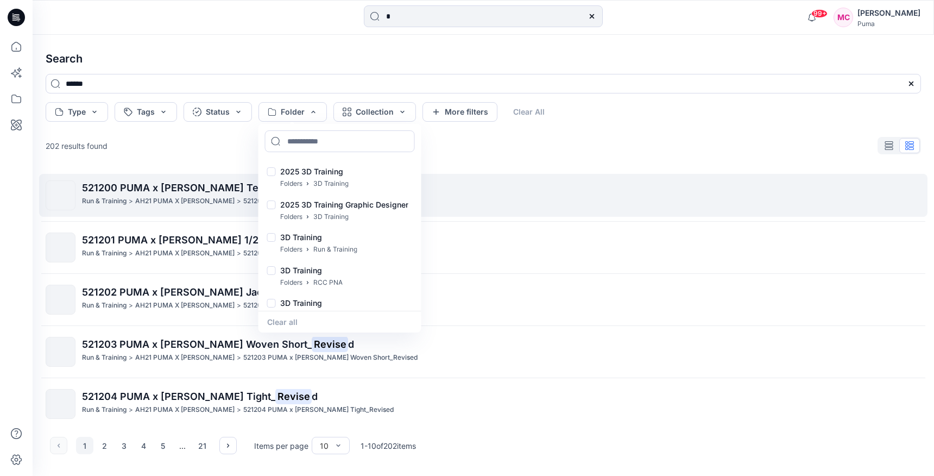
click at [530, 179] on link "521200 PUMA x Helly Hansen LS Tee_ Revise d Run & Training > AH21 PUMA X HELLY …" at bounding box center [483, 195] width 888 height 43
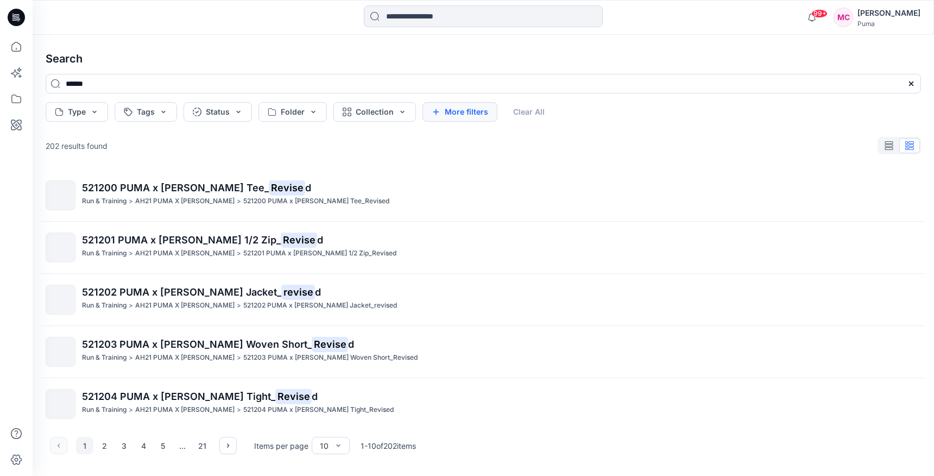
click at [441, 109] on button "More filters" at bounding box center [459, 112] width 75 height 20
click at [491, 111] on button "Created by" at bounding box center [464, 112] width 85 height 20
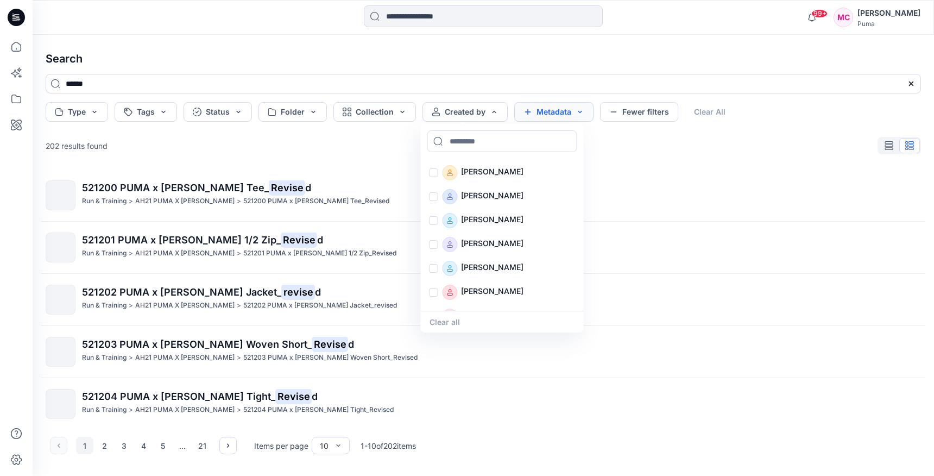
click at [579, 112] on button "Metadata" at bounding box center [553, 112] width 79 height 20
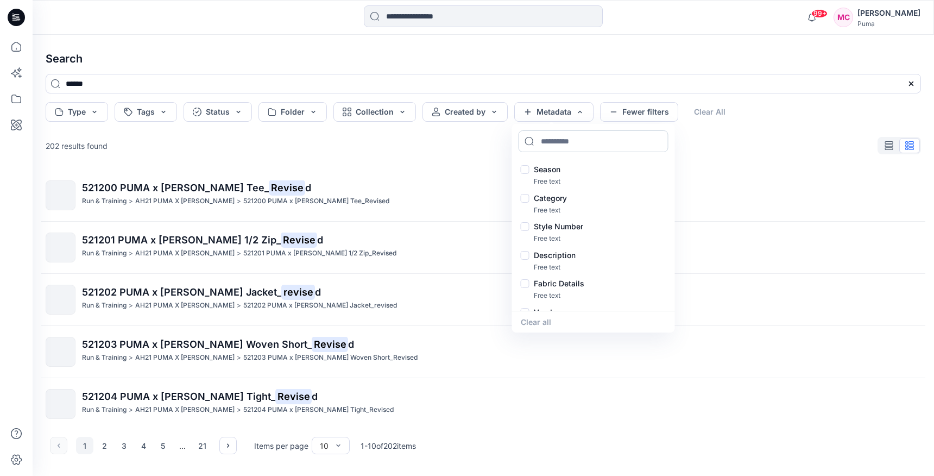
click at [587, 144] on input at bounding box center [593, 141] width 150 height 22
click at [563, 178] on p "Free text" at bounding box center [600, 181] width 132 height 11
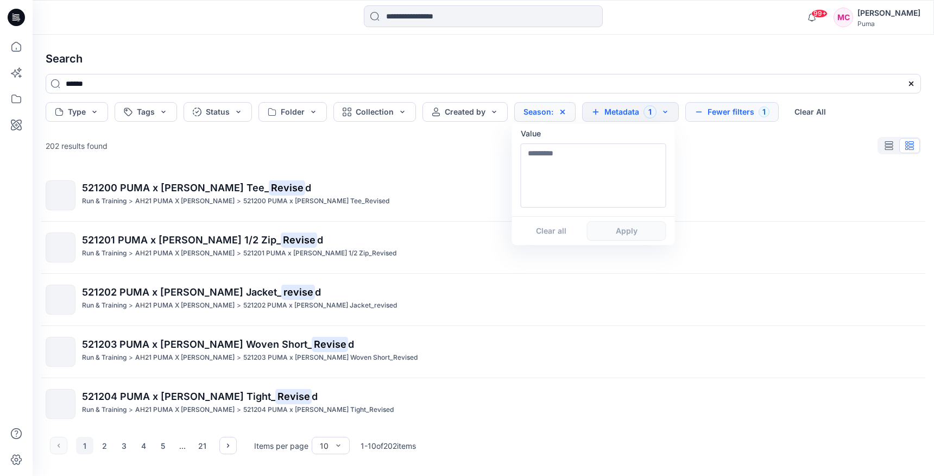
click at [561, 112] on icon at bounding box center [562, 111] width 9 height 9
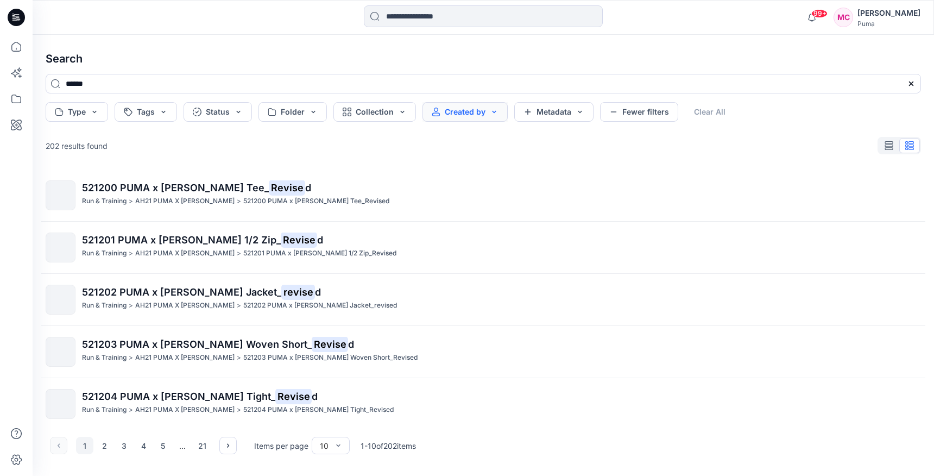
click at [480, 114] on button "Created by" at bounding box center [464, 112] width 85 height 20
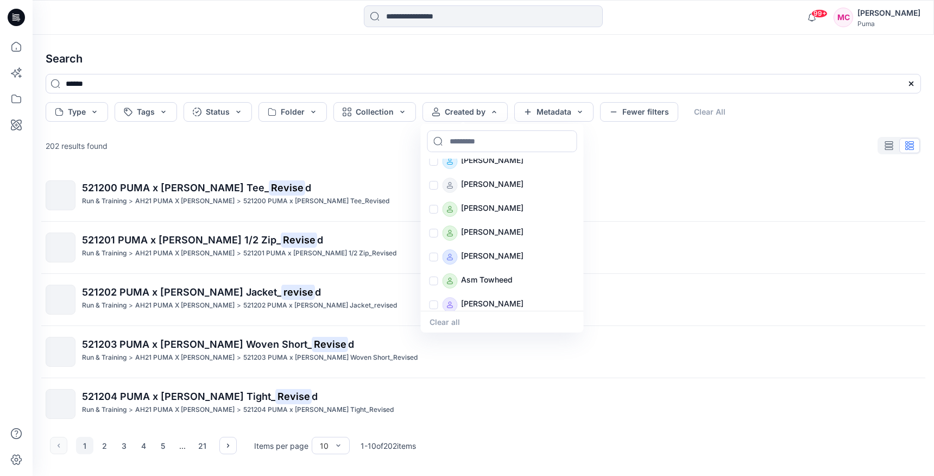
scroll to position [206, 0]
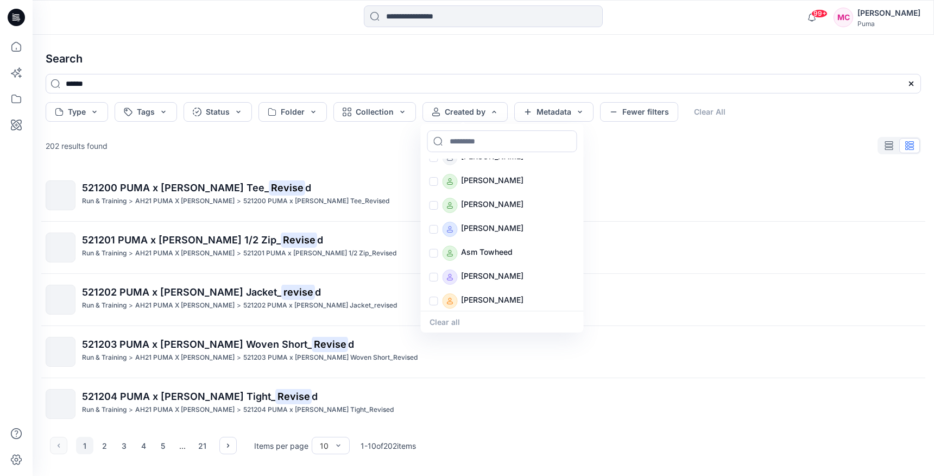
click at [610, 154] on div "202 results found" at bounding box center [483, 146] width 893 height 22
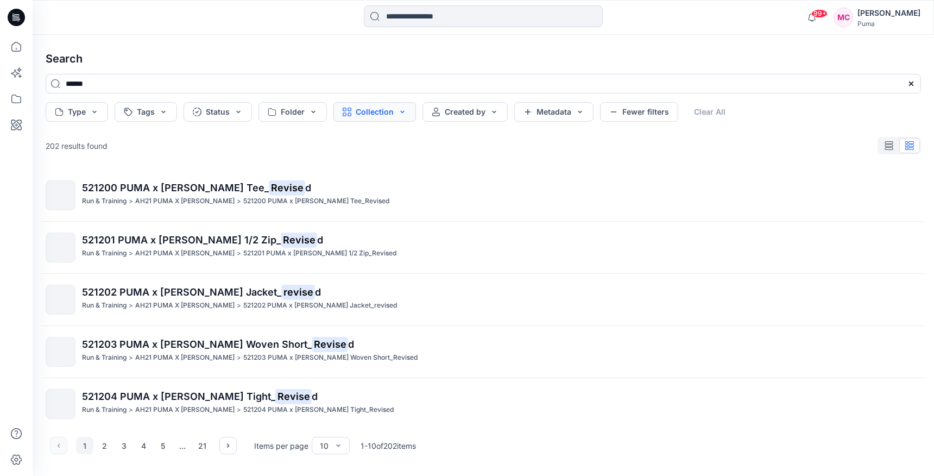
click at [389, 116] on button "Collection" at bounding box center [374, 112] width 83 height 20
click at [394, 112] on button "Collection" at bounding box center [374, 112] width 83 height 20
click at [307, 107] on button "Folder" at bounding box center [292, 112] width 68 height 20
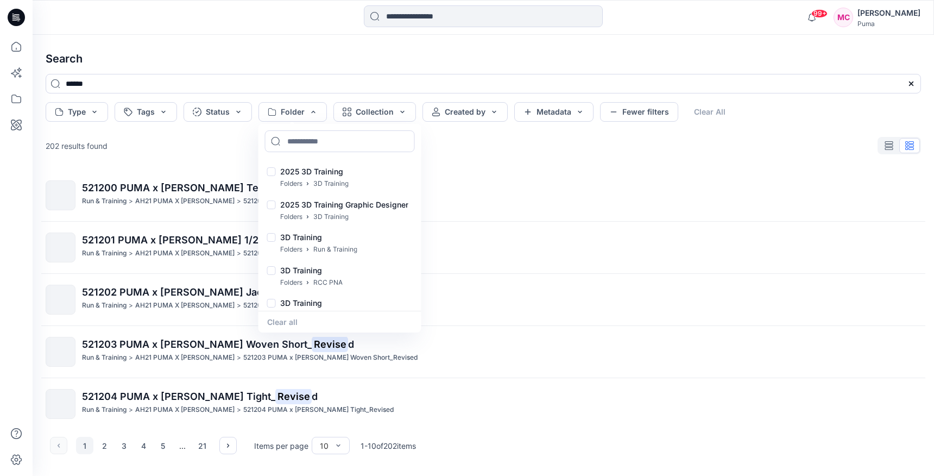
click at [202, 124] on div "Search ****** Type Tags Status Folder 2025 3D Training Folders 3D Training 2025…" at bounding box center [483, 255] width 901 height 441
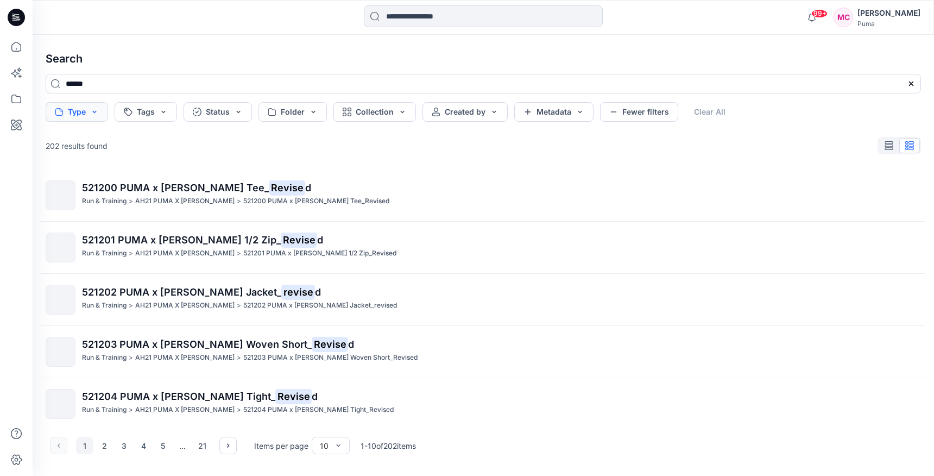
click at [83, 114] on button "Type" at bounding box center [77, 112] width 62 height 20
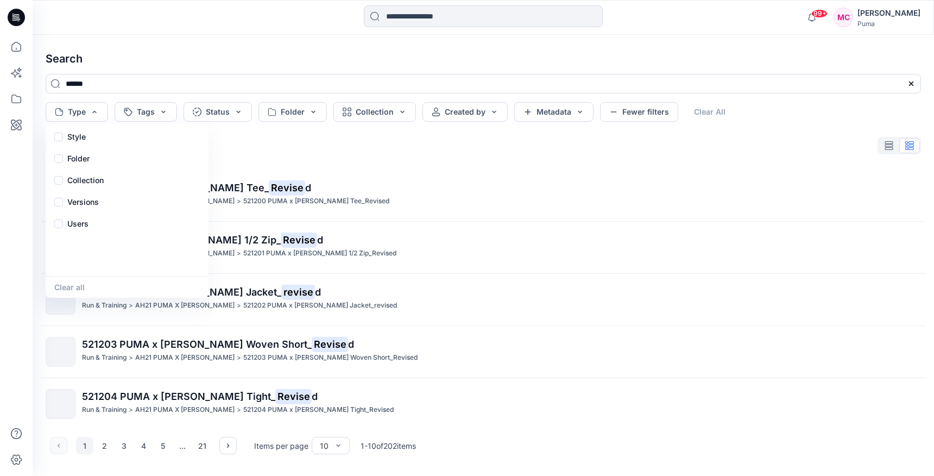
click at [287, 142] on div "202 results found" at bounding box center [483, 146] width 893 height 22
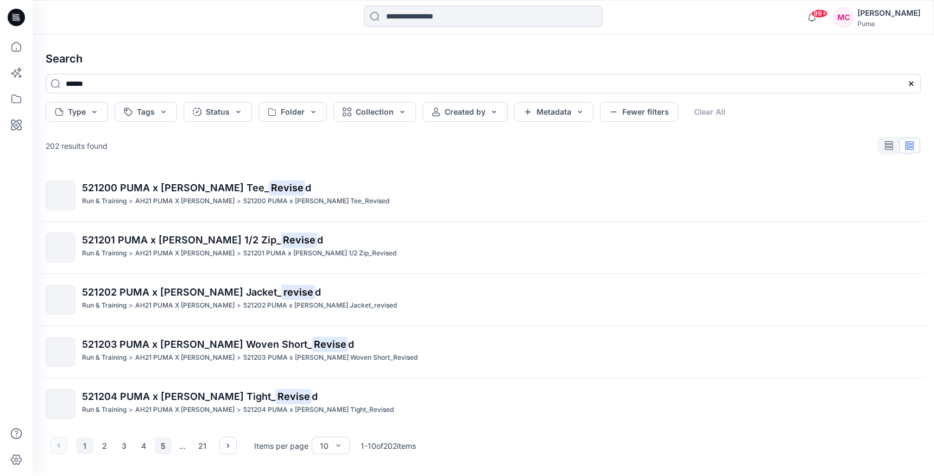
click at [160, 443] on button "5" at bounding box center [162, 444] width 17 height 17
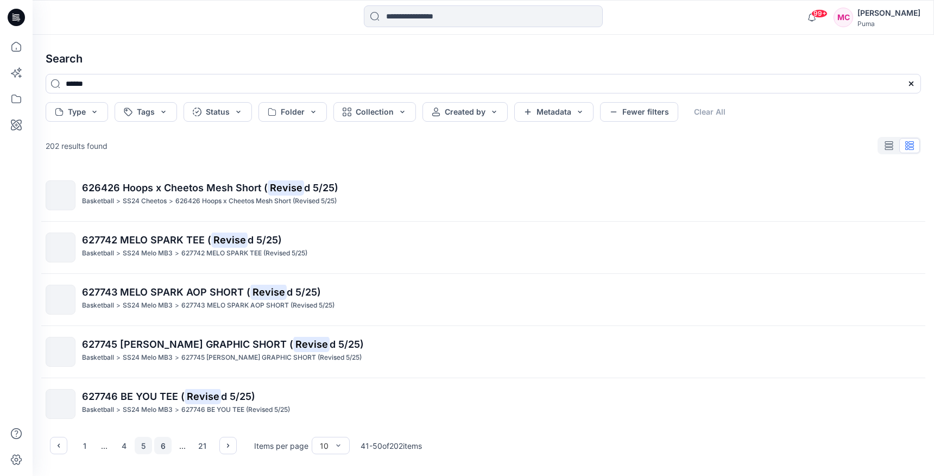
click at [164, 443] on button "6" at bounding box center [162, 444] width 17 height 17
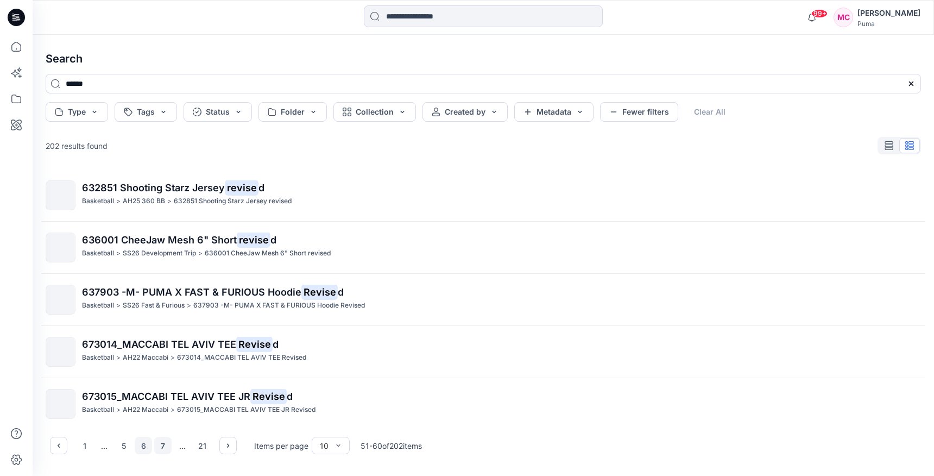
click at [163, 448] on button "7" at bounding box center [162, 444] width 17 height 17
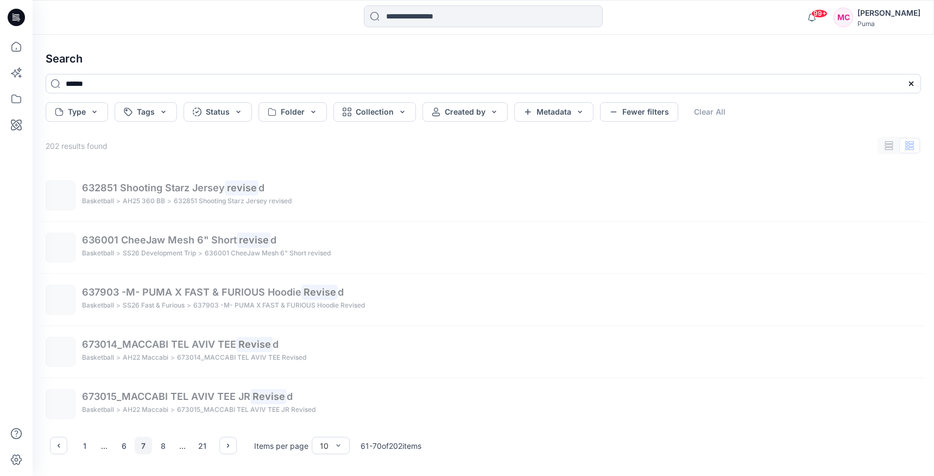
click at [166, 448] on button "8" at bounding box center [162, 444] width 17 height 17
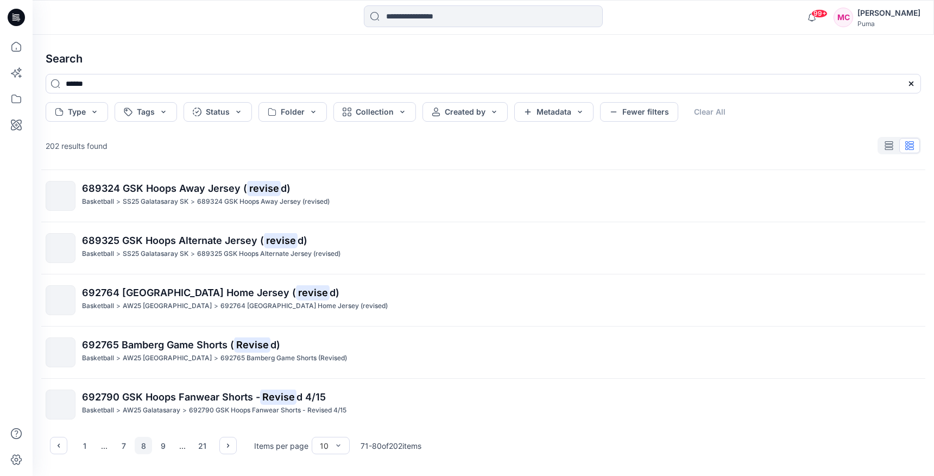
scroll to position [267, 0]
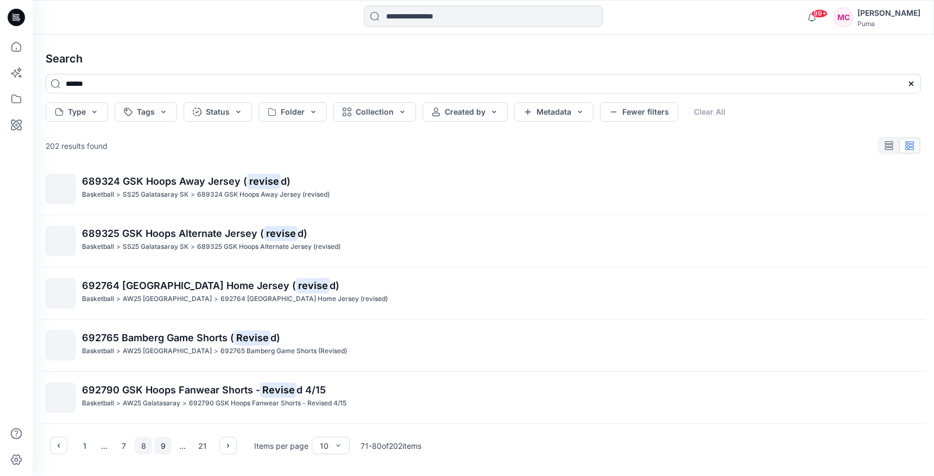
click at [162, 448] on button "9" at bounding box center [162, 444] width 17 height 17
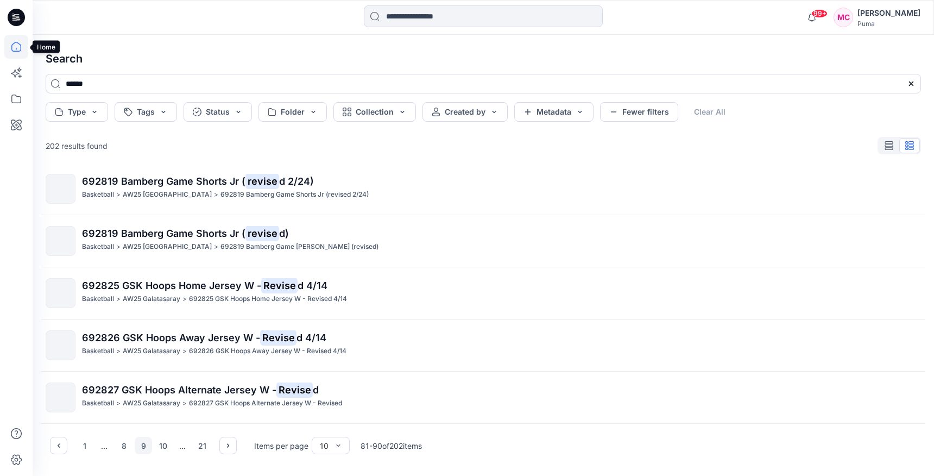
click at [21, 53] on icon at bounding box center [16, 47] width 24 height 24
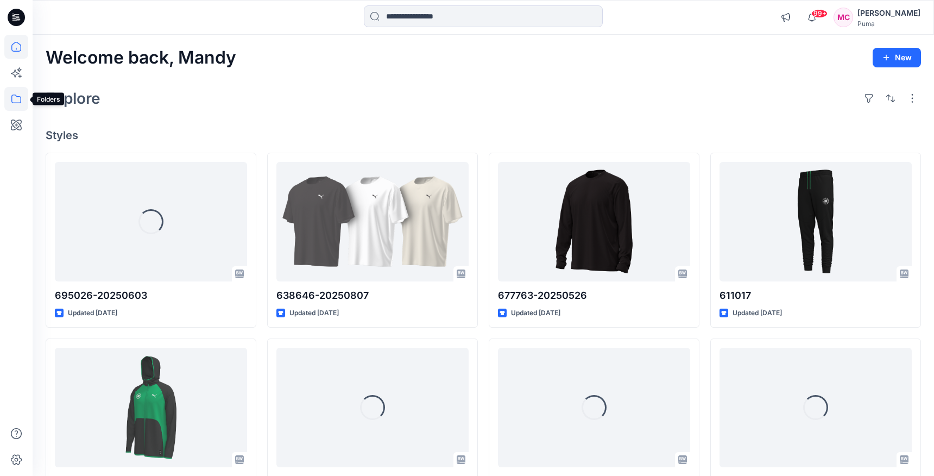
click at [16, 101] on icon at bounding box center [16, 99] width 24 height 24
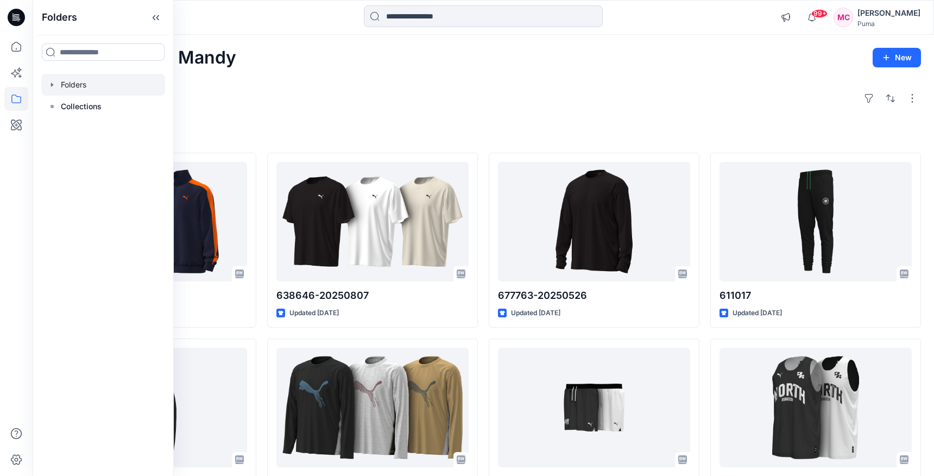
click at [117, 83] on div at bounding box center [103, 85] width 124 height 22
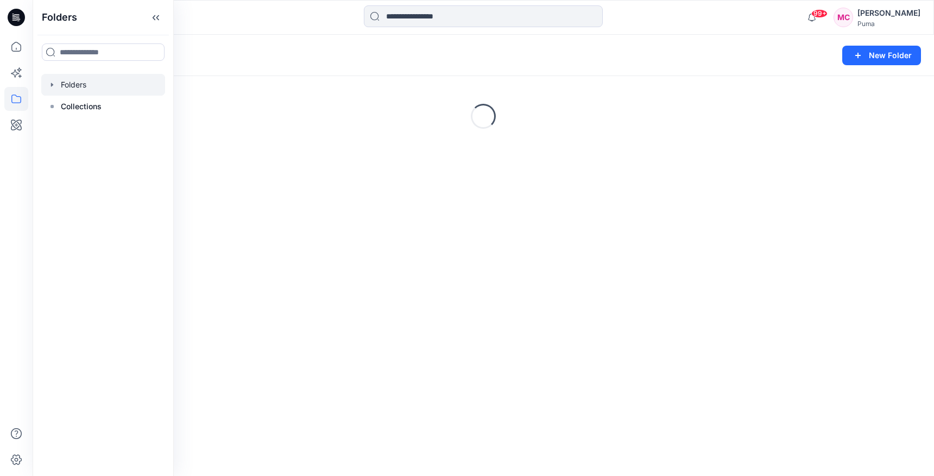
click at [53, 83] on icon "button" at bounding box center [52, 84] width 9 height 9
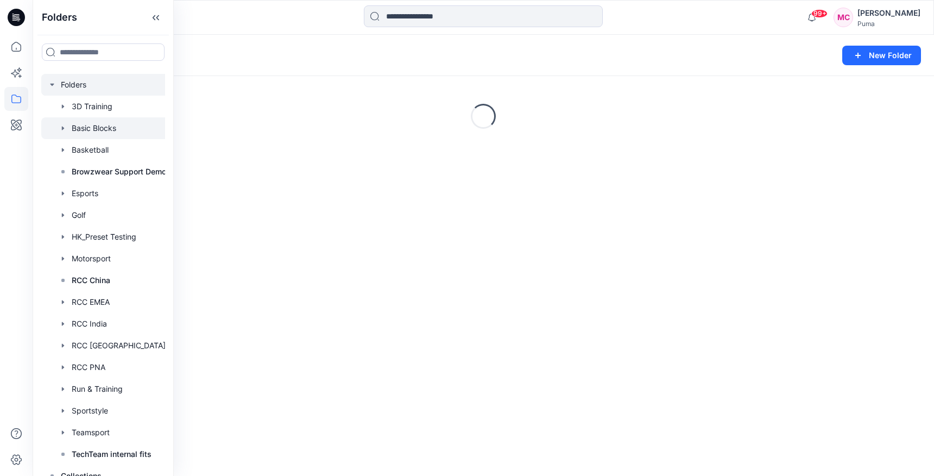
scroll to position [13, 0]
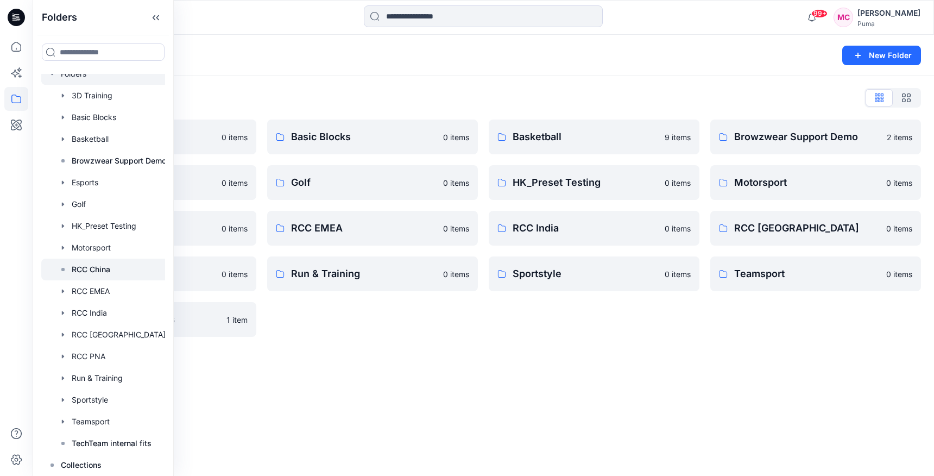
click at [88, 269] on p "RCC China" at bounding box center [91, 269] width 39 height 13
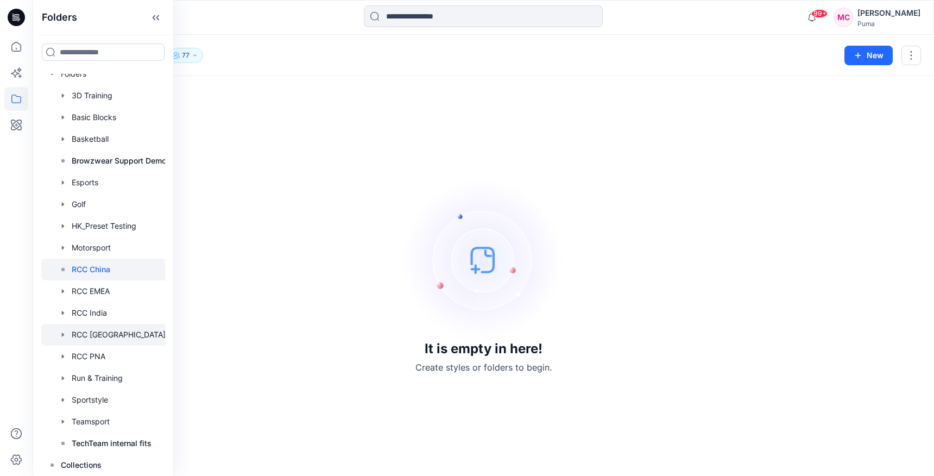
click at [64, 332] on icon "button" at bounding box center [63, 334] width 9 height 9
click at [65, 330] on icon "button" at bounding box center [63, 332] width 9 height 9
click at [55, 349] on div at bounding box center [106, 356] width 131 height 22
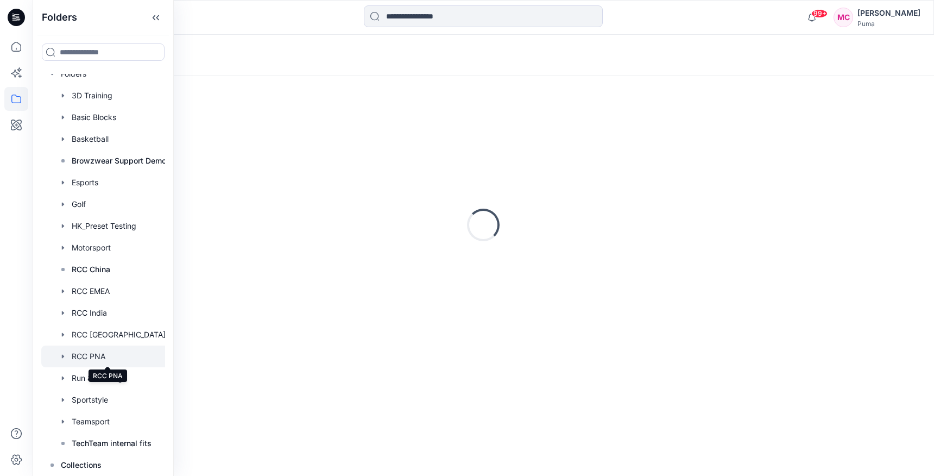
click at [62, 349] on div at bounding box center [106, 356] width 131 height 22
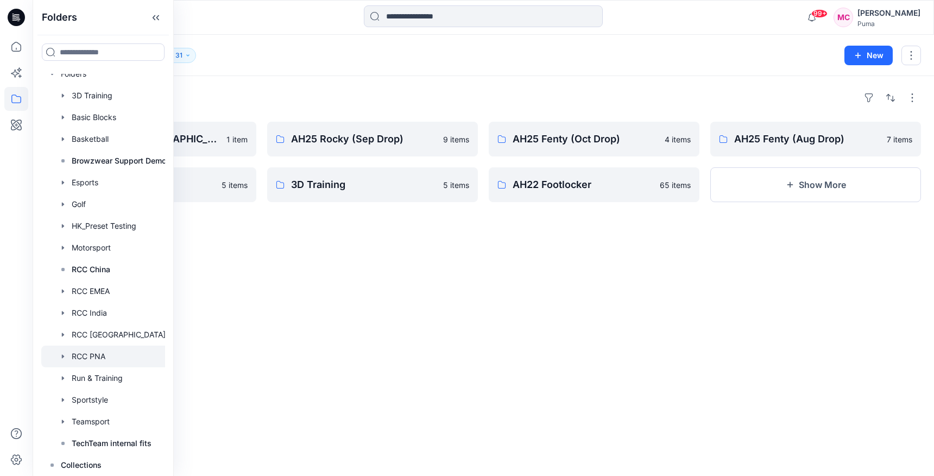
click at [123, 353] on div at bounding box center [106, 356] width 131 height 22
click at [786, 177] on button "Show More" at bounding box center [815, 184] width 211 height 35
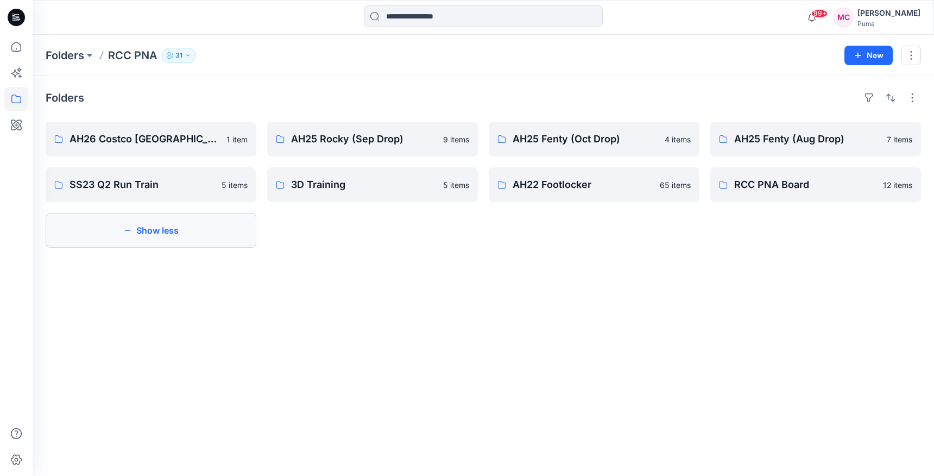
click at [211, 226] on button "Show less" at bounding box center [151, 230] width 211 height 35
click at [836, 180] on button "Show More" at bounding box center [815, 184] width 211 height 35
click at [759, 198] on link "RCC PNA Board" at bounding box center [815, 184] width 211 height 35
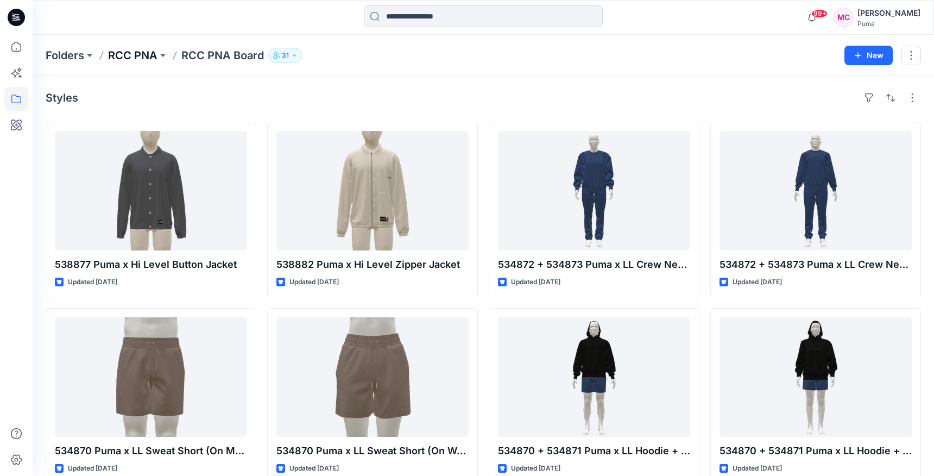
click at [155, 50] on p "RCC PNA" at bounding box center [132, 55] width 49 height 15
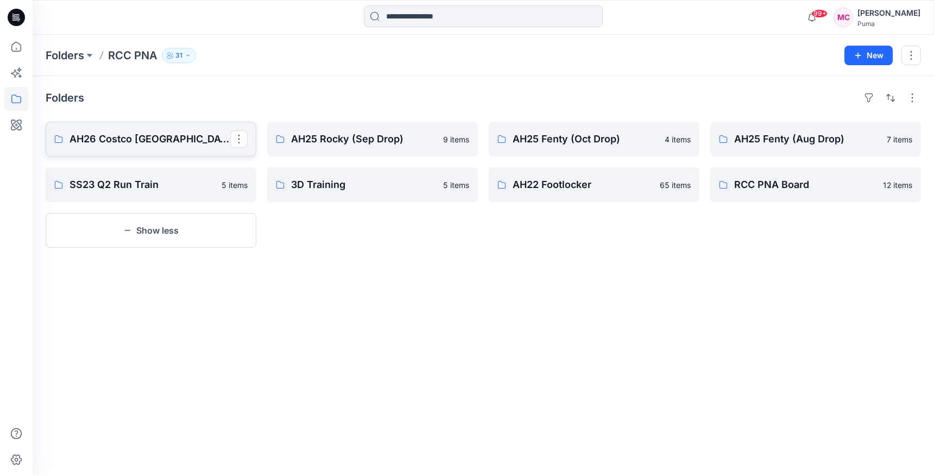
click at [152, 135] on p "AH26 Costco USA" at bounding box center [149, 138] width 161 height 15
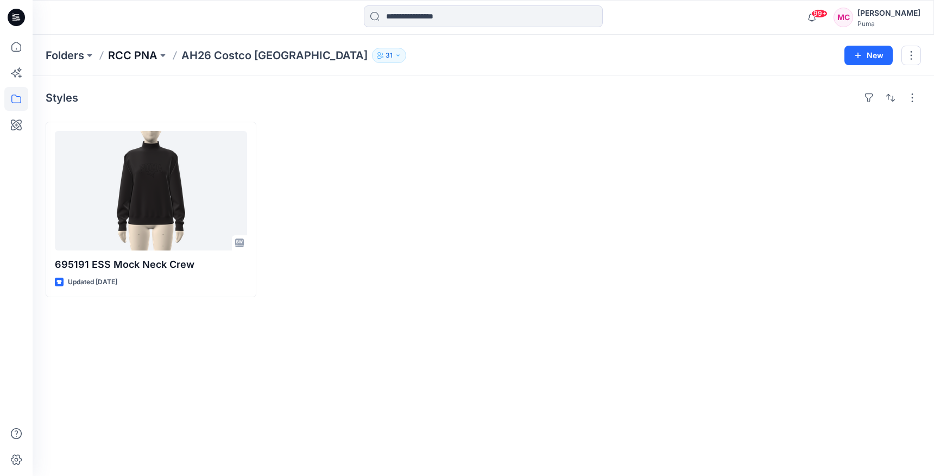
click at [138, 53] on p "RCC PNA" at bounding box center [132, 55] width 49 height 15
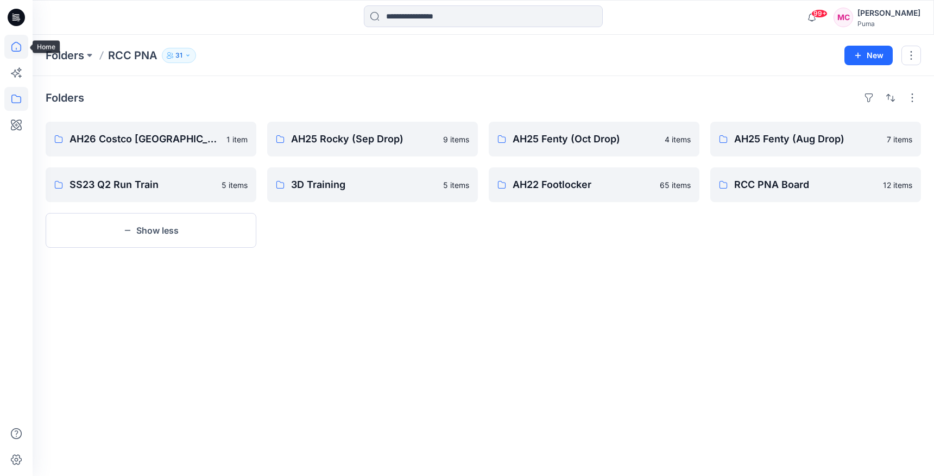
click at [14, 43] on icon at bounding box center [16, 47] width 24 height 24
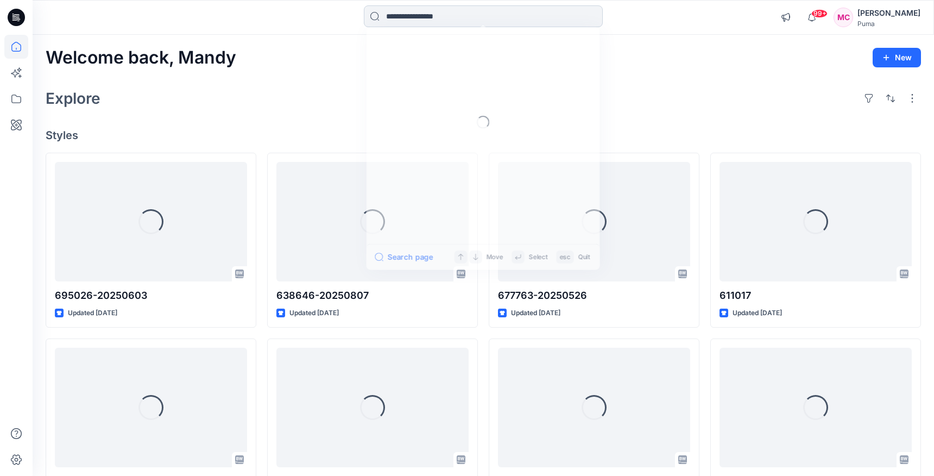
click at [481, 14] on input at bounding box center [483, 16] width 239 height 22
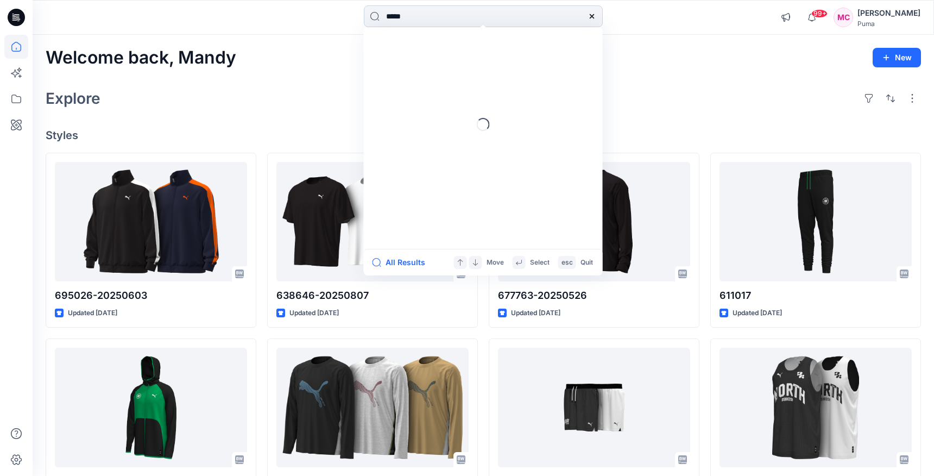
type input "******"
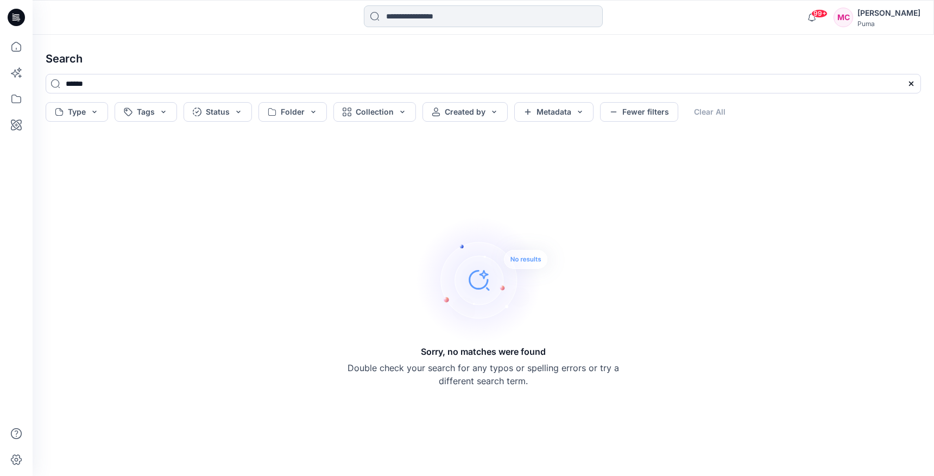
click at [457, 21] on input at bounding box center [483, 16] width 239 height 22
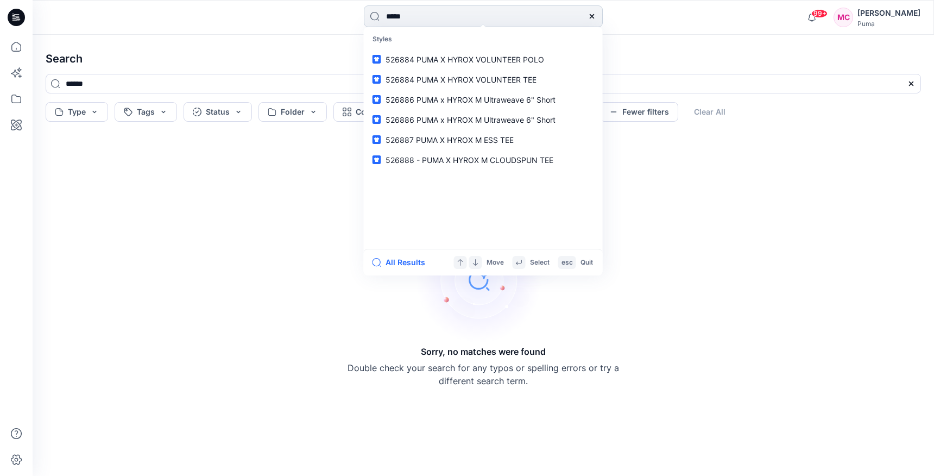
type input "******"
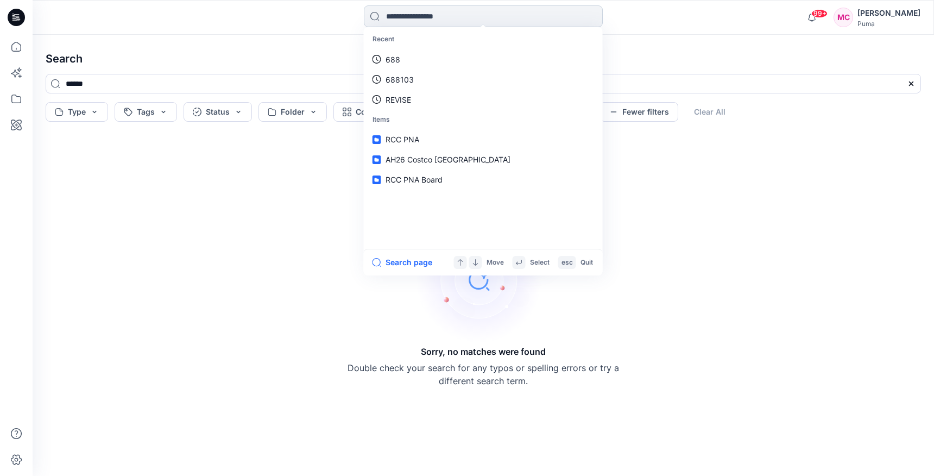
click at [415, 20] on input at bounding box center [483, 16] width 239 height 22
type input "***"
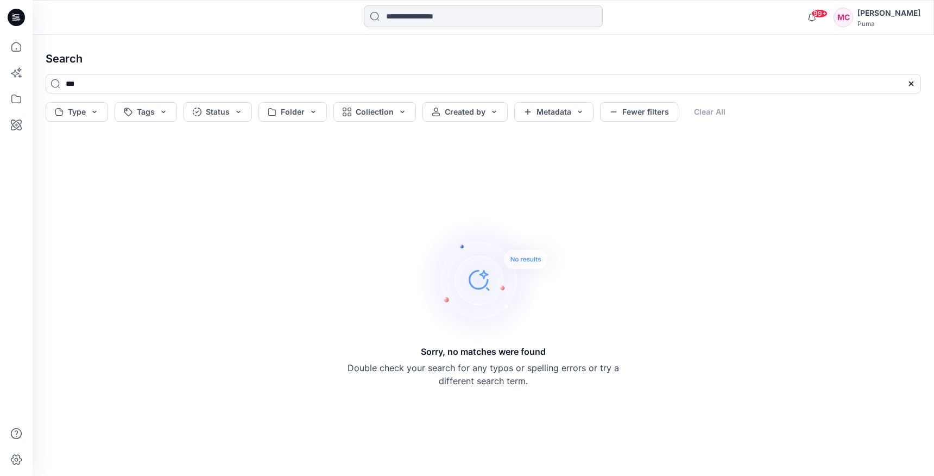
click at [417, 20] on input at bounding box center [483, 16] width 239 height 22
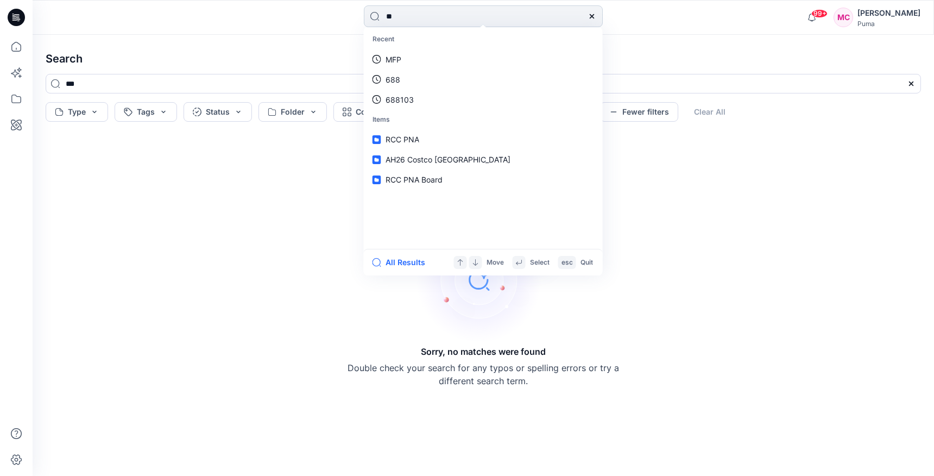
type input "***"
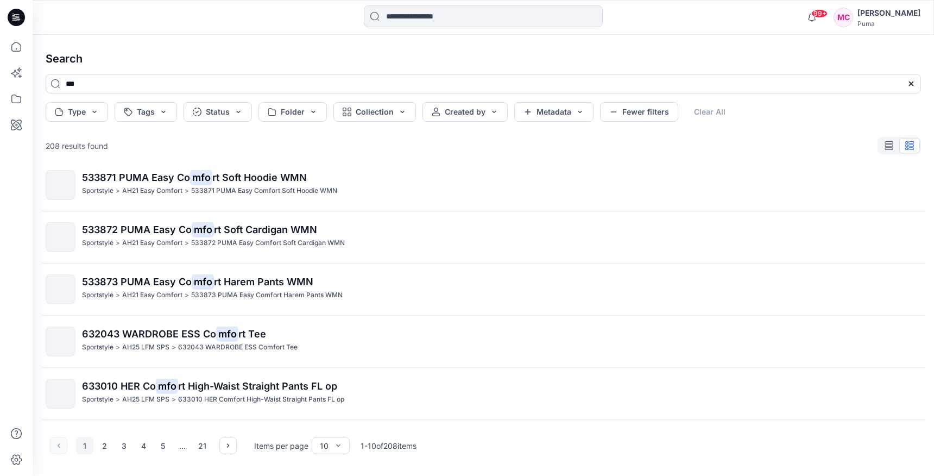
scroll to position [79, 0]
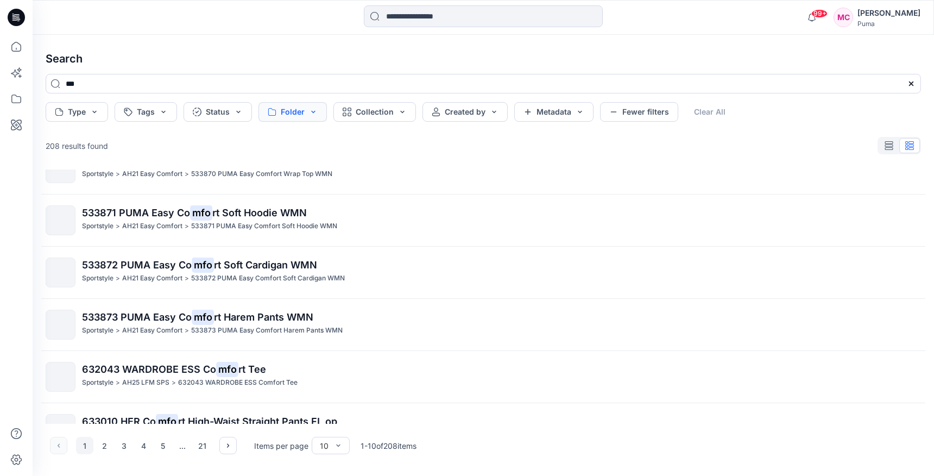
click at [317, 106] on button "Folder" at bounding box center [292, 112] width 68 height 20
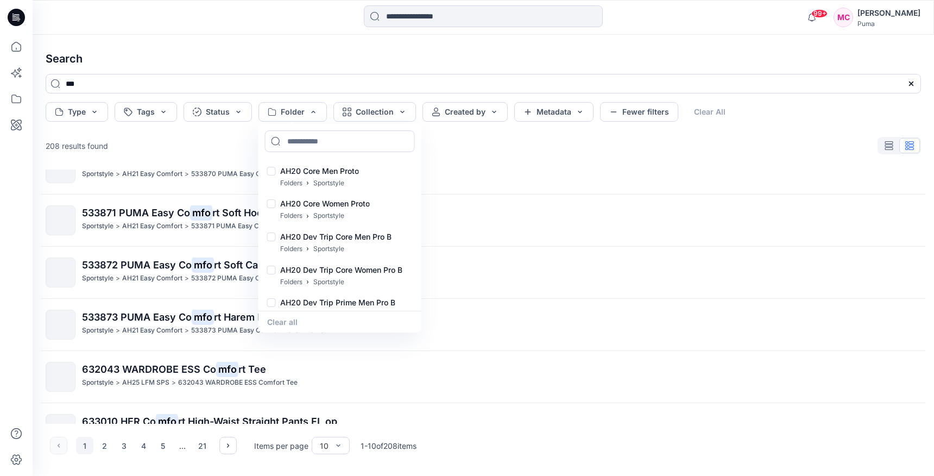
scroll to position [693, 0]
click at [341, 147] on input at bounding box center [340, 141] width 150 height 22
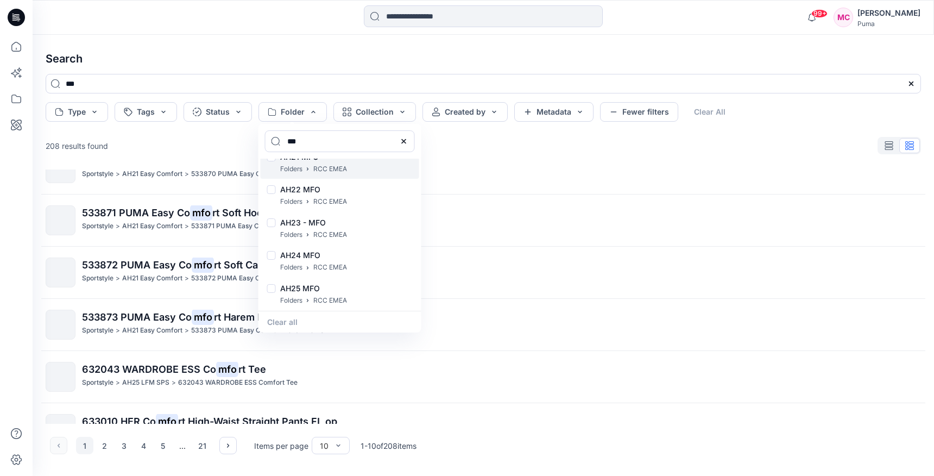
scroll to position [69, 0]
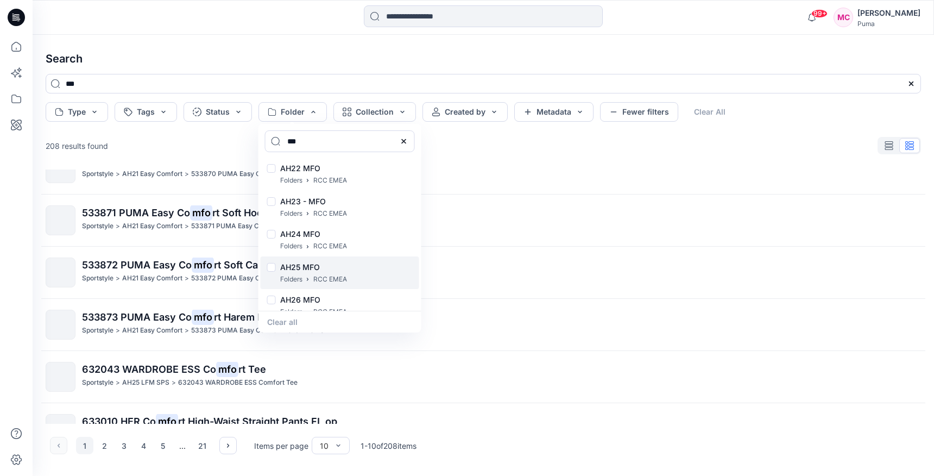
type input "***"
click at [344, 269] on p "AH25 MFO" at bounding box center [313, 267] width 67 height 13
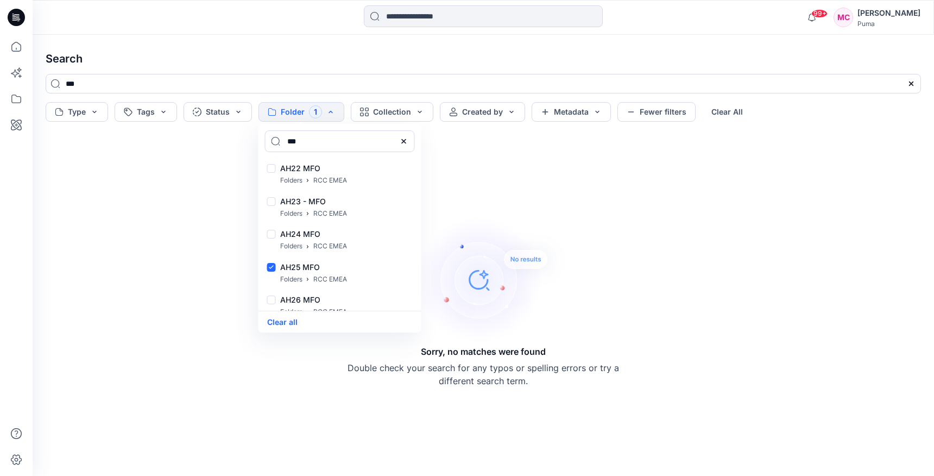
click at [489, 155] on div "Sorry, no matches were found Double check your search for any typos or spelling…" at bounding box center [483, 301] width 893 height 332
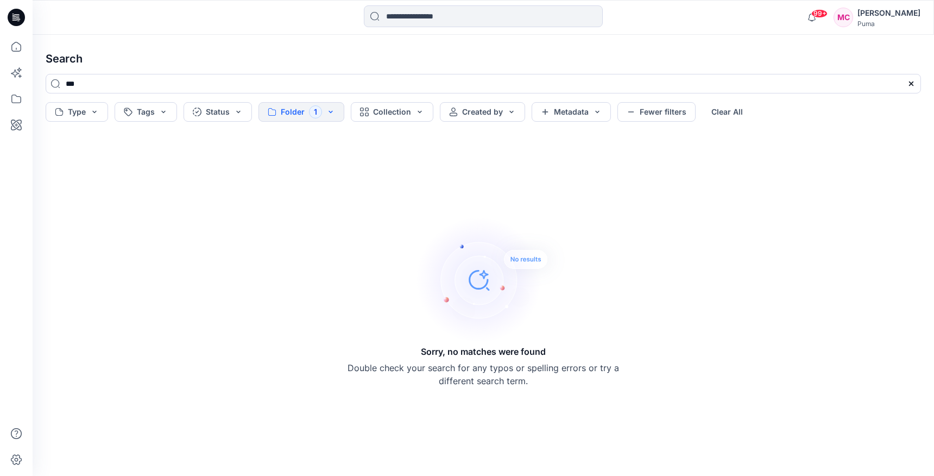
drag, startPoint x: 159, startPoint y: 89, endPoint x: 0, endPoint y: 62, distance: 161.3
click at [0, 62] on html "99+ Notifications Kei Yamaue shared 638646-20250807 in xebio (Unknown) Friday, …" at bounding box center [467, 238] width 934 height 476
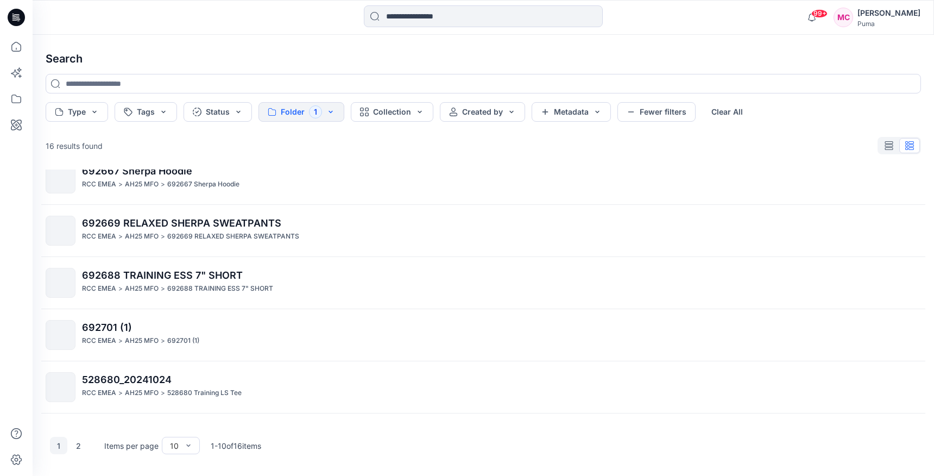
scroll to position [267, 0]
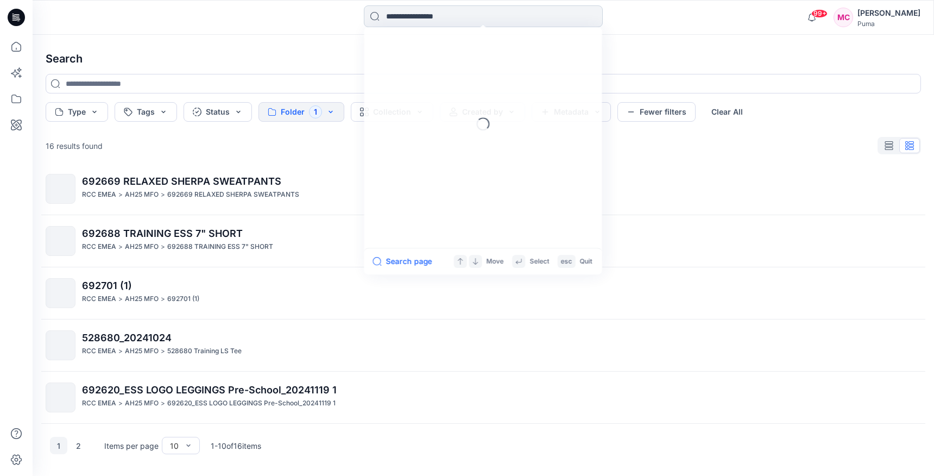
click at [421, 22] on input at bounding box center [483, 16] width 239 height 22
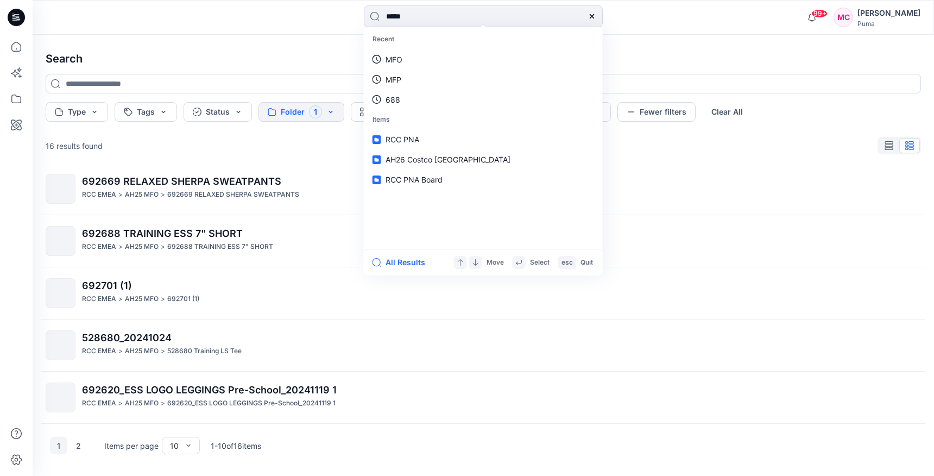
type input "******"
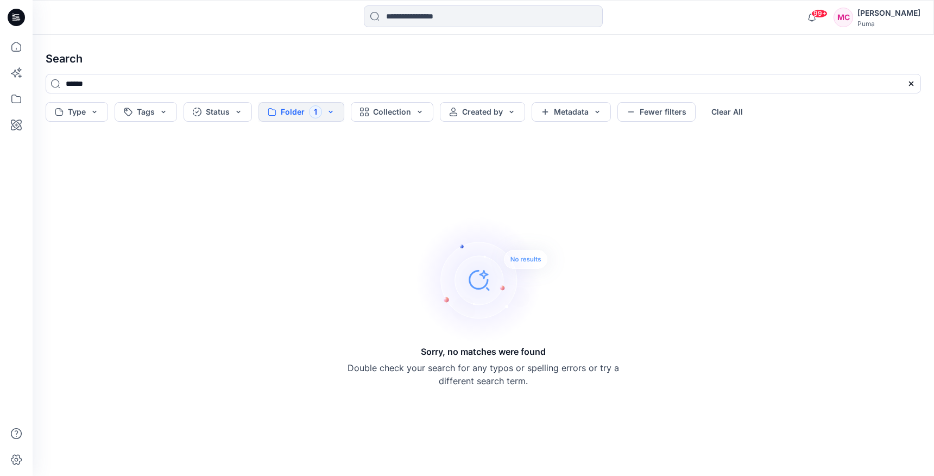
click at [325, 108] on button "Folder 1" at bounding box center [301, 112] width 86 height 20
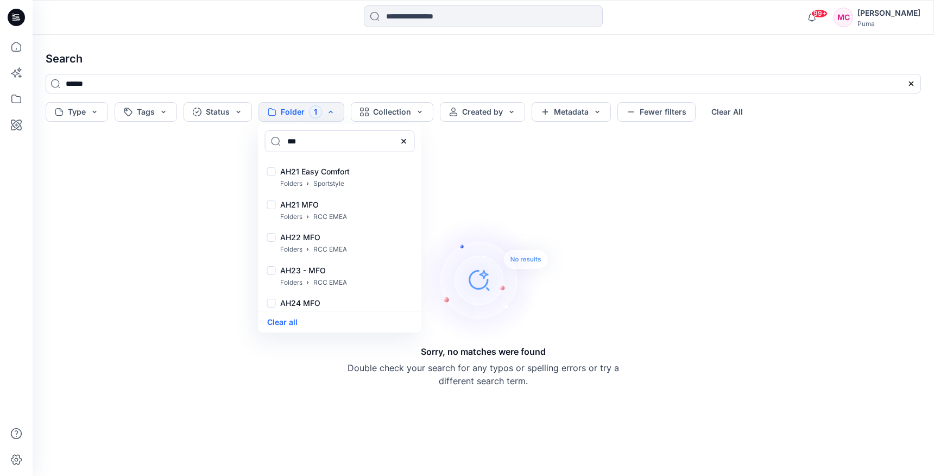
click at [404, 144] on icon at bounding box center [404, 141] width 9 height 9
click at [288, 324] on button "Clear all" at bounding box center [282, 321] width 30 height 12
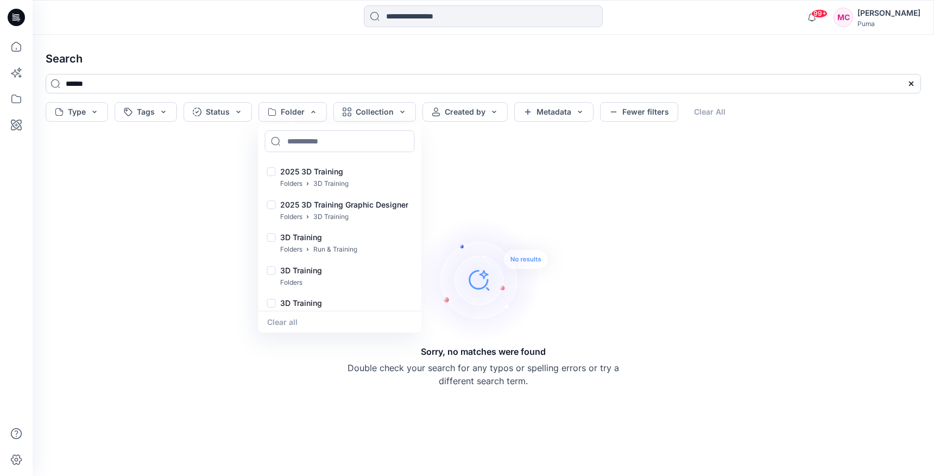
click at [305, 83] on input "******" at bounding box center [483, 84] width 875 height 20
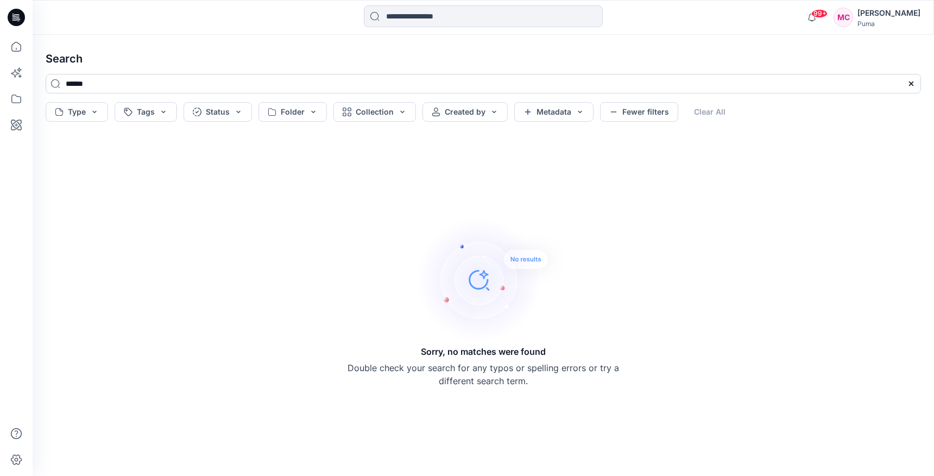
click at [115, 85] on input "******" at bounding box center [483, 84] width 875 height 20
click at [57, 83] on input "******" at bounding box center [483, 84] width 875 height 20
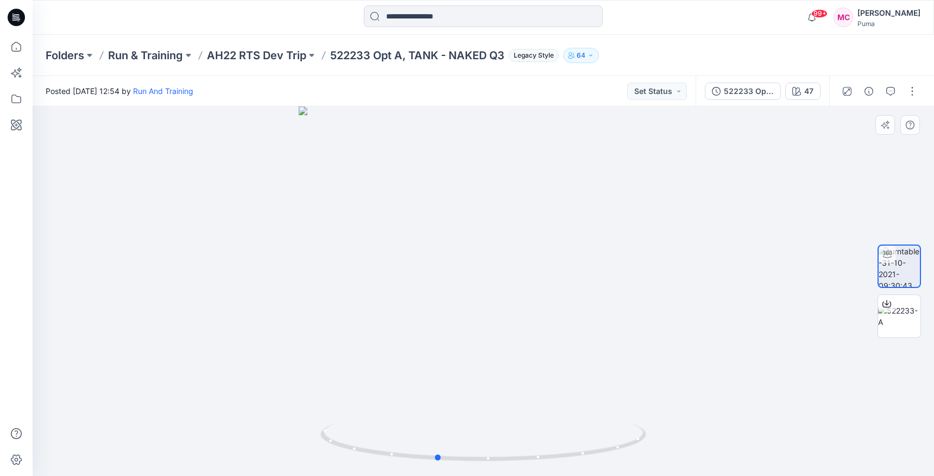
drag, startPoint x: 566, startPoint y: 338, endPoint x: 552, endPoint y: 341, distance: 14.4
click at [552, 341] on div at bounding box center [483, 290] width 901 height 369
drag, startPoint x: 578, startPoint y: 404, endPoint x: 446, endPoint y: 397, distance: 132.1
click at [446, 397] on div at bounding box center [483, 290] width 901 height 369
drag, startPoint x: 451, startPoint y: 459, endPoint x: 478, endPoint y: 460, distance: 27.2
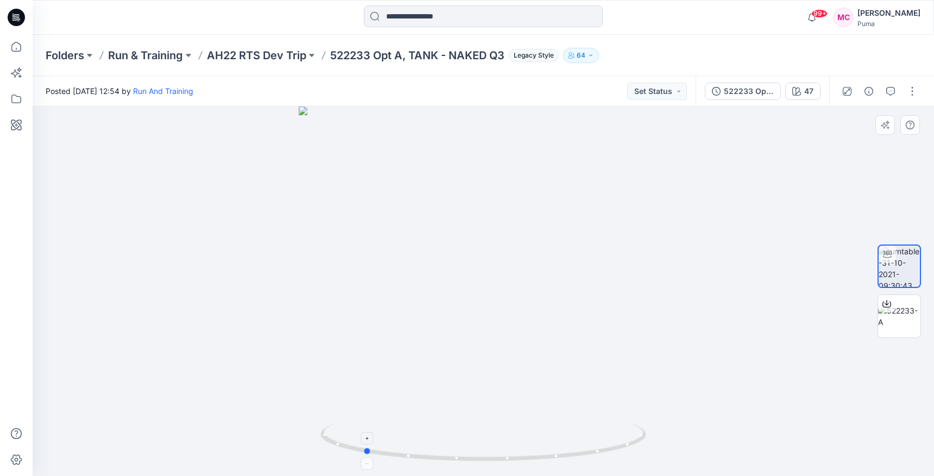
click at [478, 460] on icon at bounding box center [484, 443] width 328 height 41
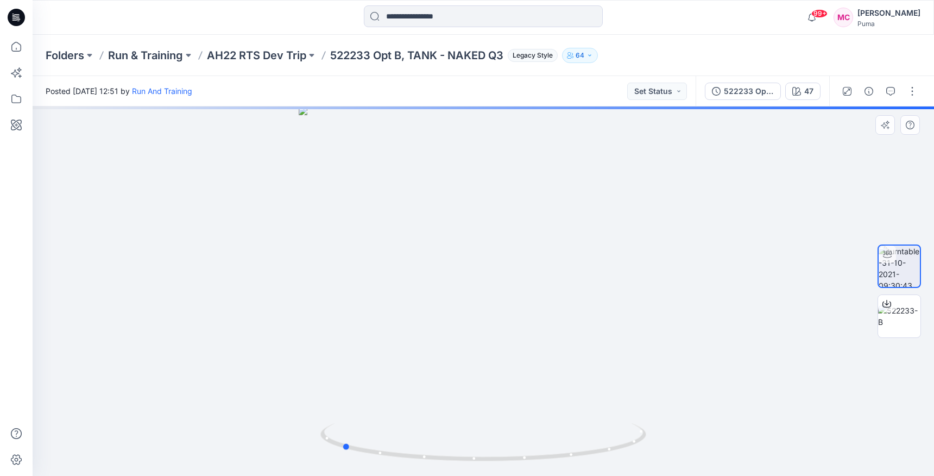
drag, startPoint x: 624, startPoint y: 352, endPoint x: 480, endPoint y: 367, distance: 144.7
click at [481, 368] on div at bounding box center [483, 290] width 901 height 369
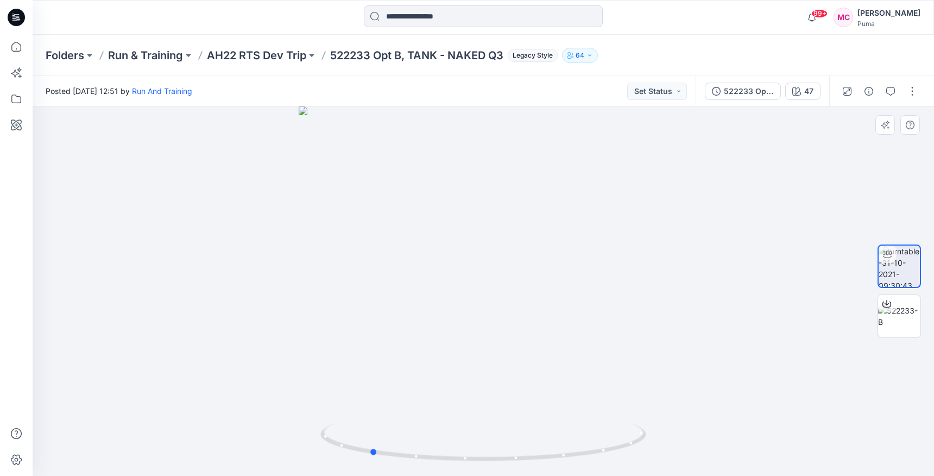
drag, startPoint x: 587, startPoint y: 347, endPoint x: 617, endPoint y: 364, distance: 34.3
click at [617, 364] on div at bounding box center [483, 290] width 901 height 369
click at [732, 302] on div at bounding box center [483, 290] width 901 height 369
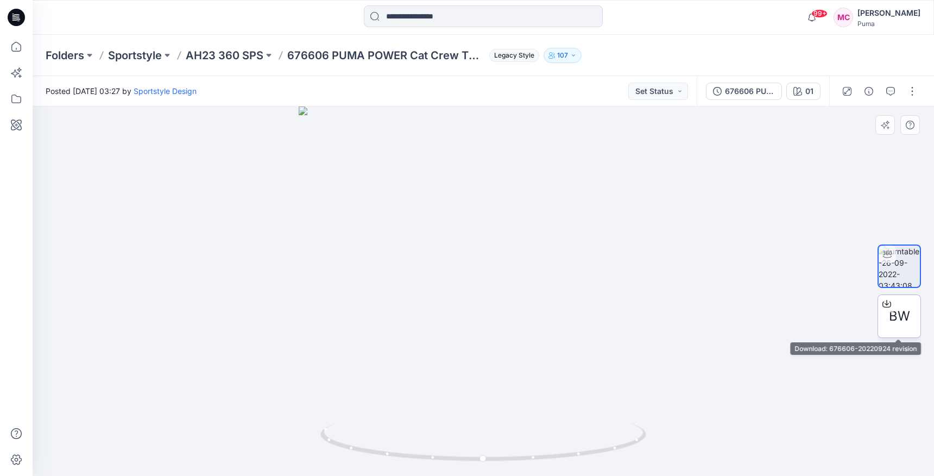
click at [887, 313] on div "BW" at bounding box center [898, 315] width 43 height 43
click at [901, 302] on div "BW" at bounding box center [898, 315] width 43 height 43
